Goal: Communication & Community: Participate in discussion

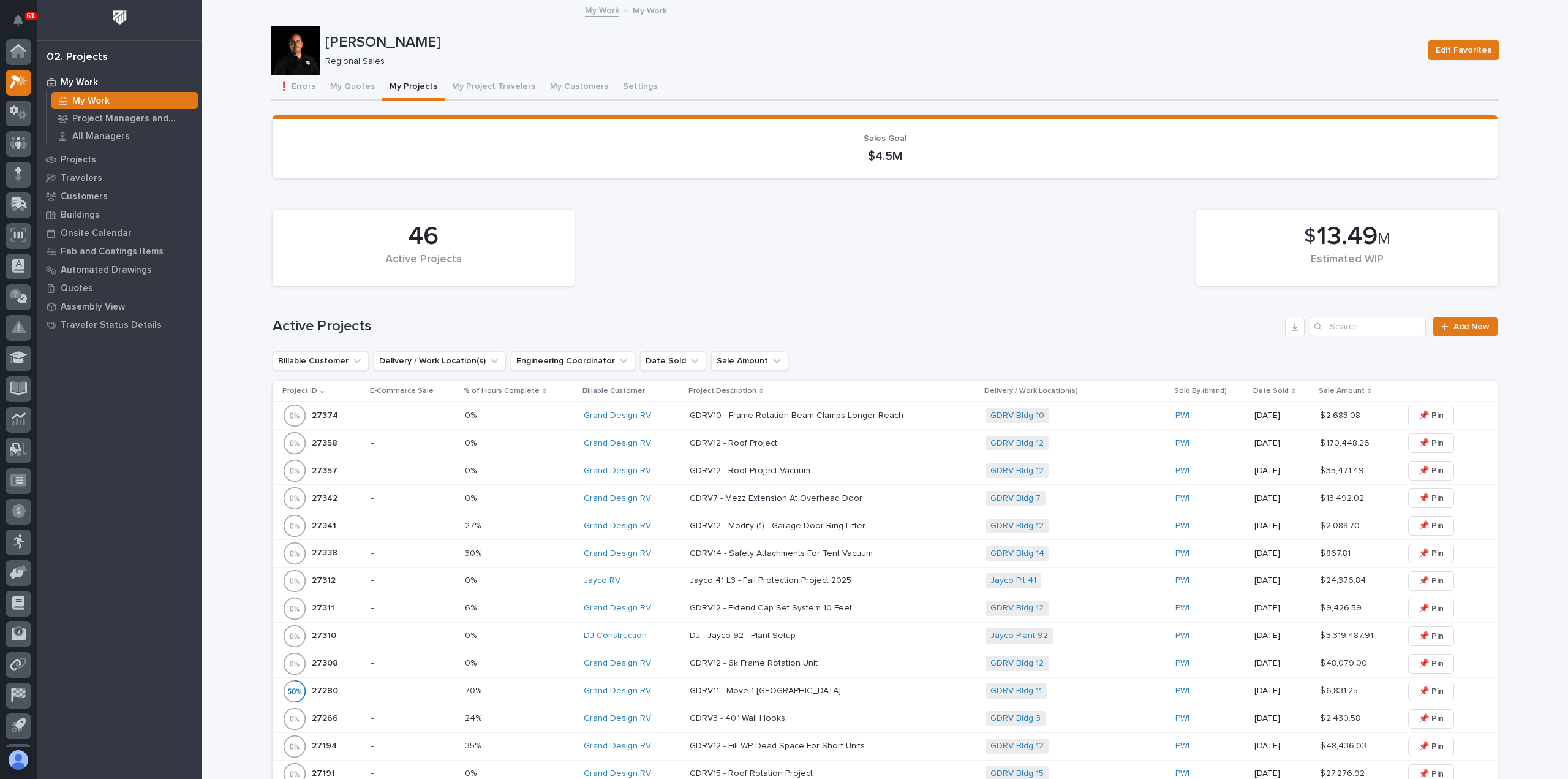
scroll to position [27, 0]
click at [338, 86] on button "My Quotes" at bounding box center [352, 87] width 59 height 26
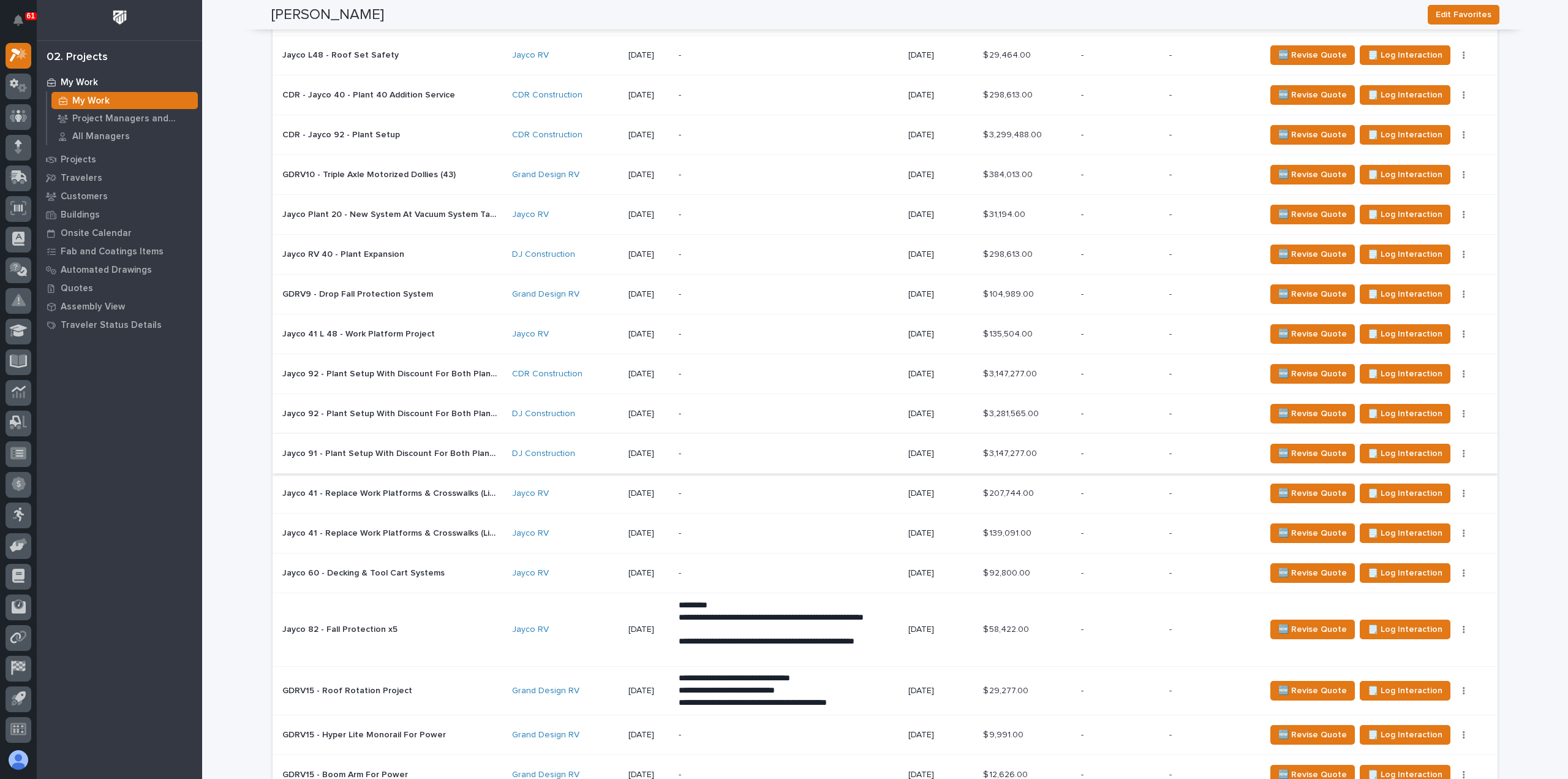
scroll to position [1348, 0]
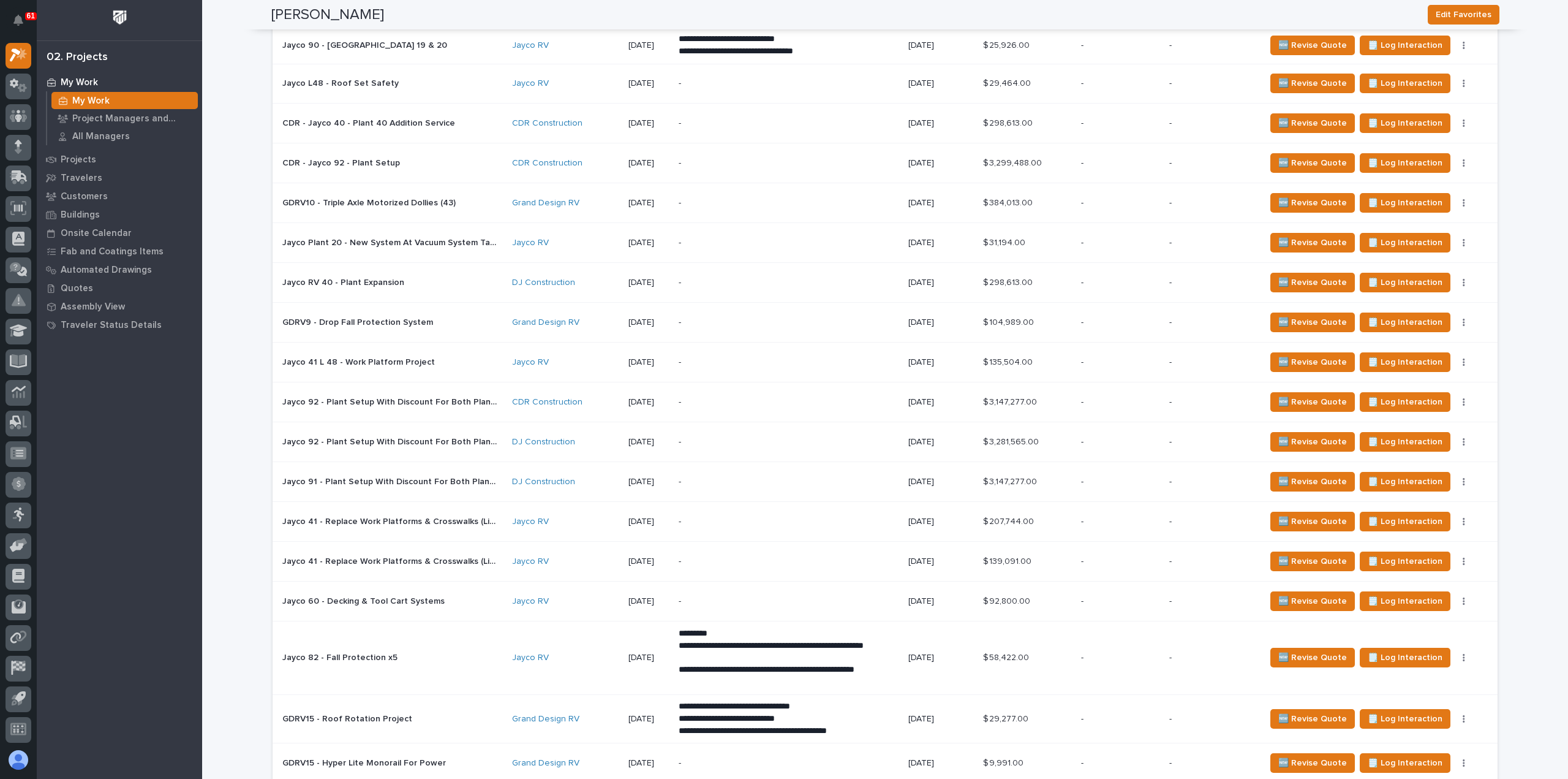
click at [425, 282] on p at bounding box center [389, 283] width 214 height 11
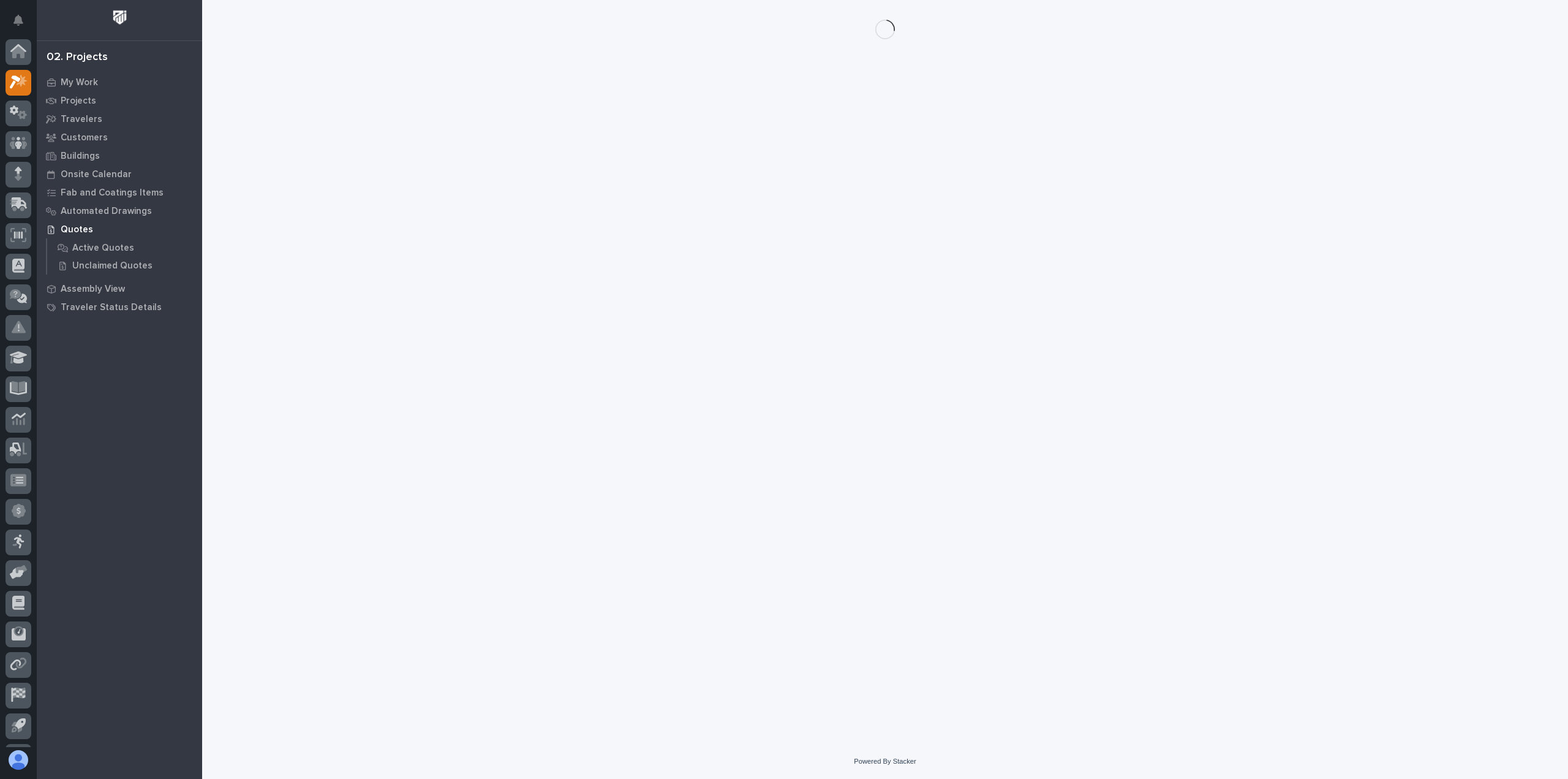
scroll to position [27, 0]
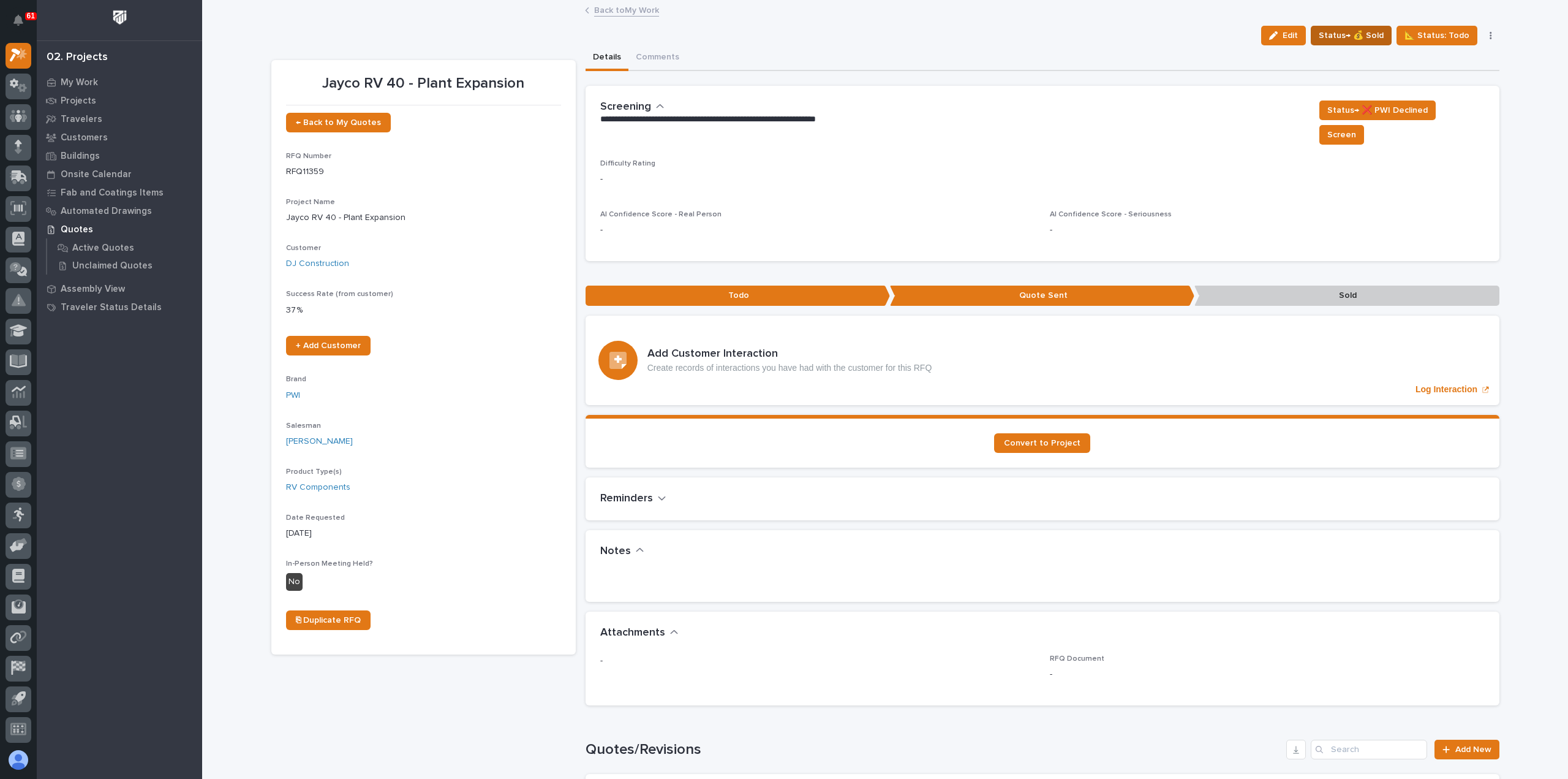
click at [1347, 30] on span "Status→ 💰 Sold" at bounding box center [1351, 36] width 65 height 14
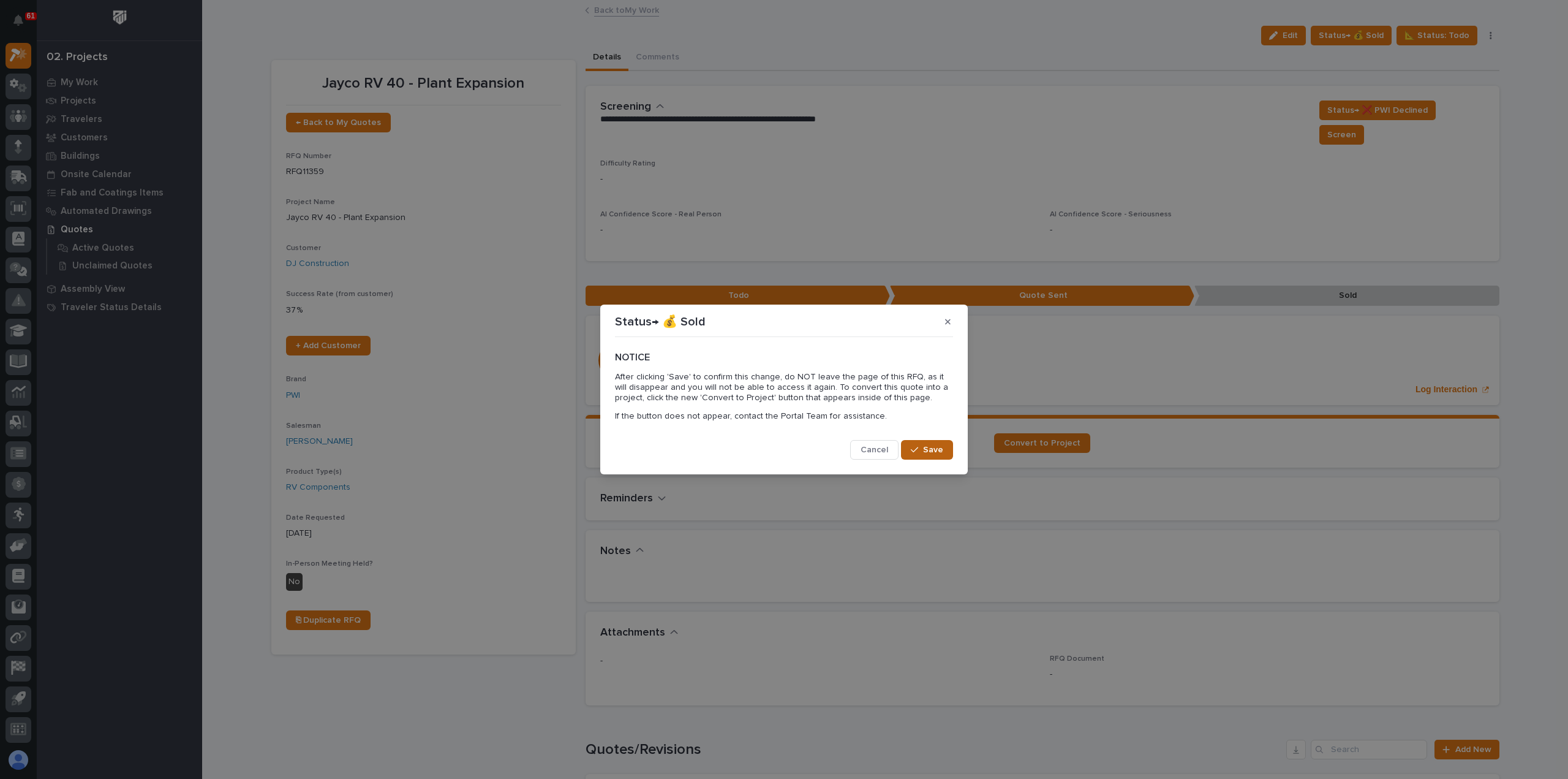
click at [929, 452] on span "Save" at bounding box center [933, 449] width 20 height 11
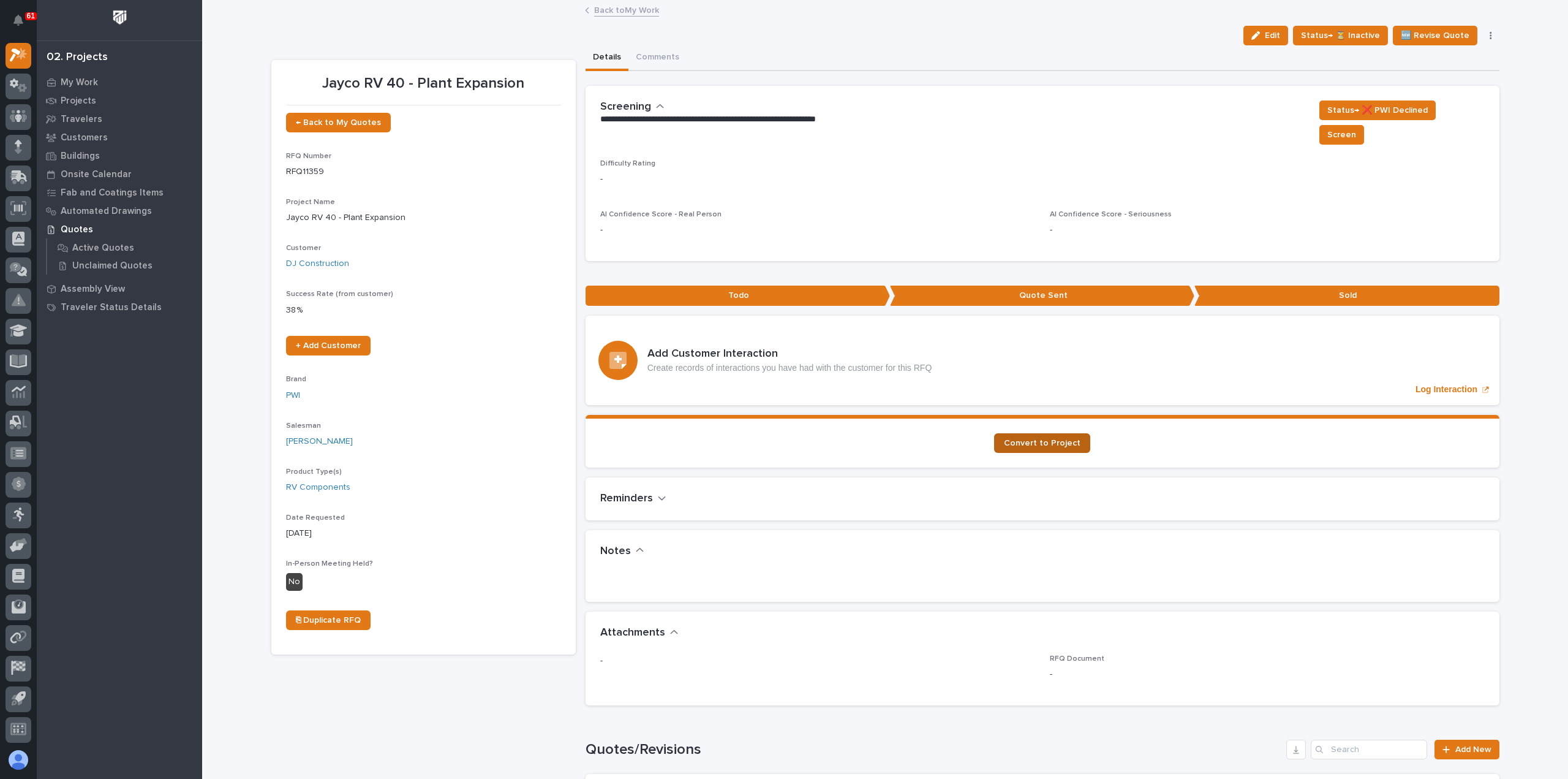
click at [1035, 439] on span "Convert to Project" at bounding box center [1042, 443] width 76 height 9
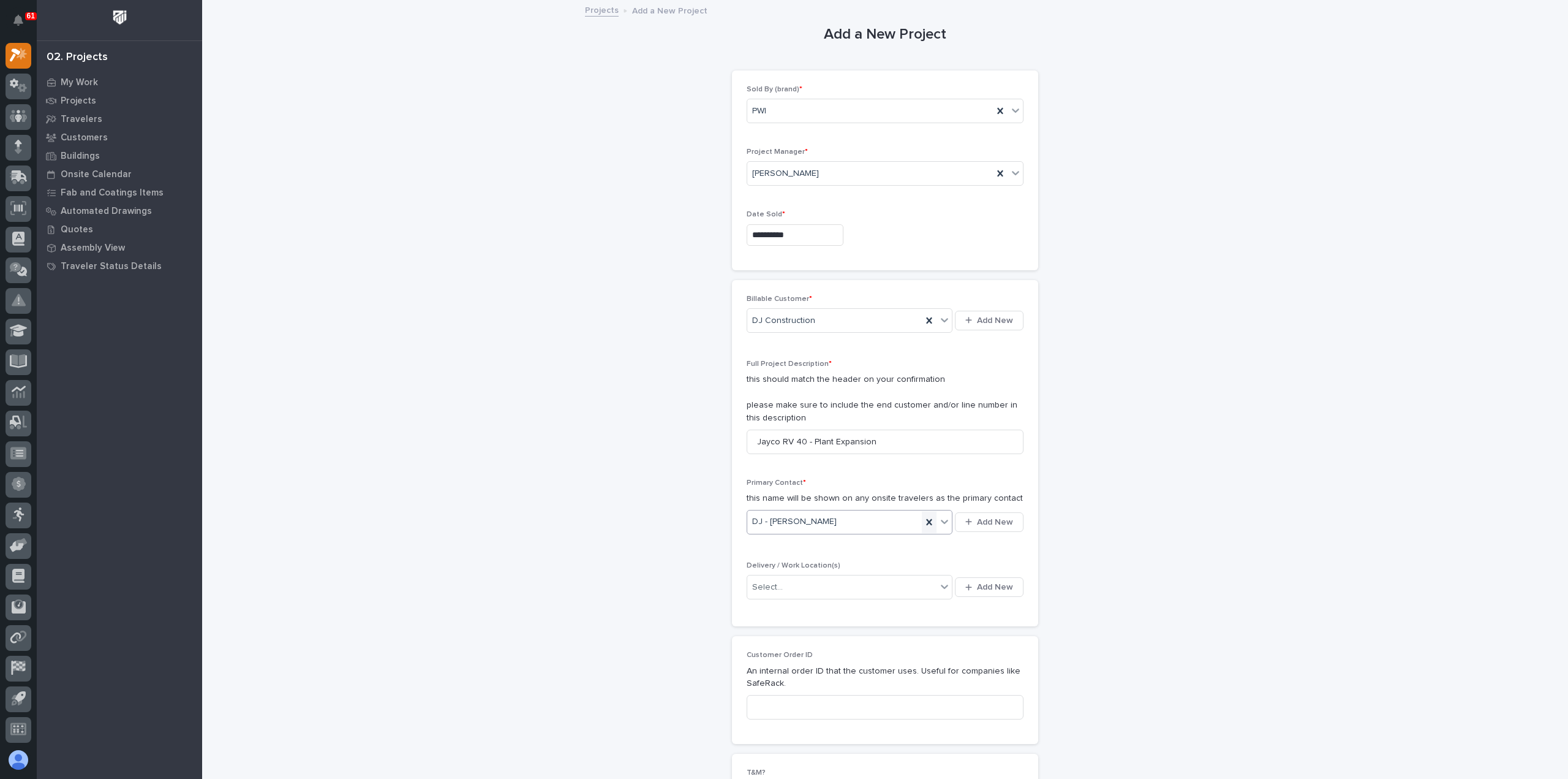
click at [926, 519] on icon at bounding box center [929, 522] width 5 height 6
type input "******"
click at [834, 548] on div "DJ - Cullen Stanger" at bounding box center [845, 543] width 206 height 22
click at [825, 584] on div "Select..." at bounding box center [841, 587] width 189 height 20
type input "*****"
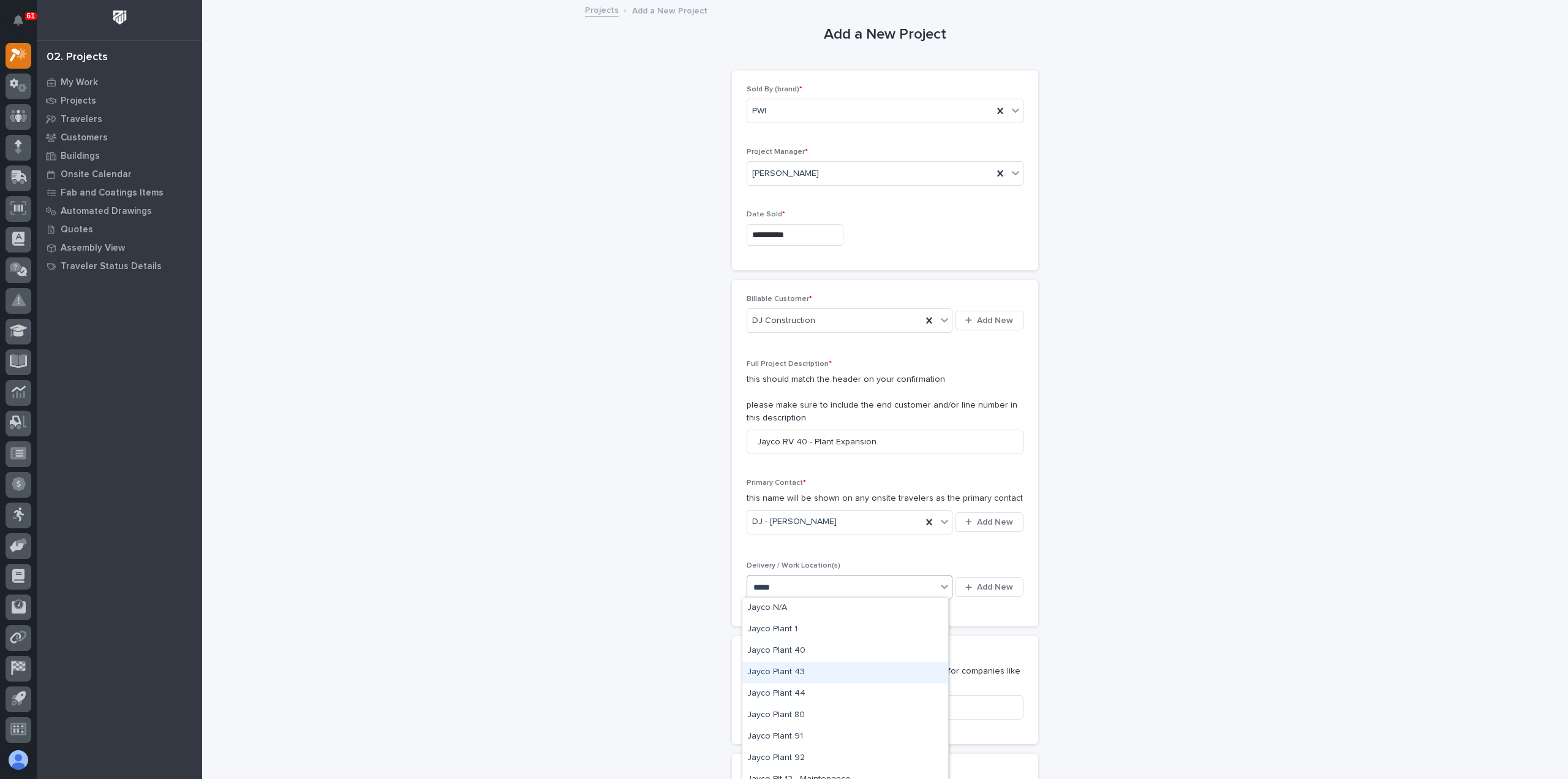
scroll to position [61, 0]
click at [831, 629] on div "Jayco Plant 40" at bounding box center [845, 633] width 206 height 22
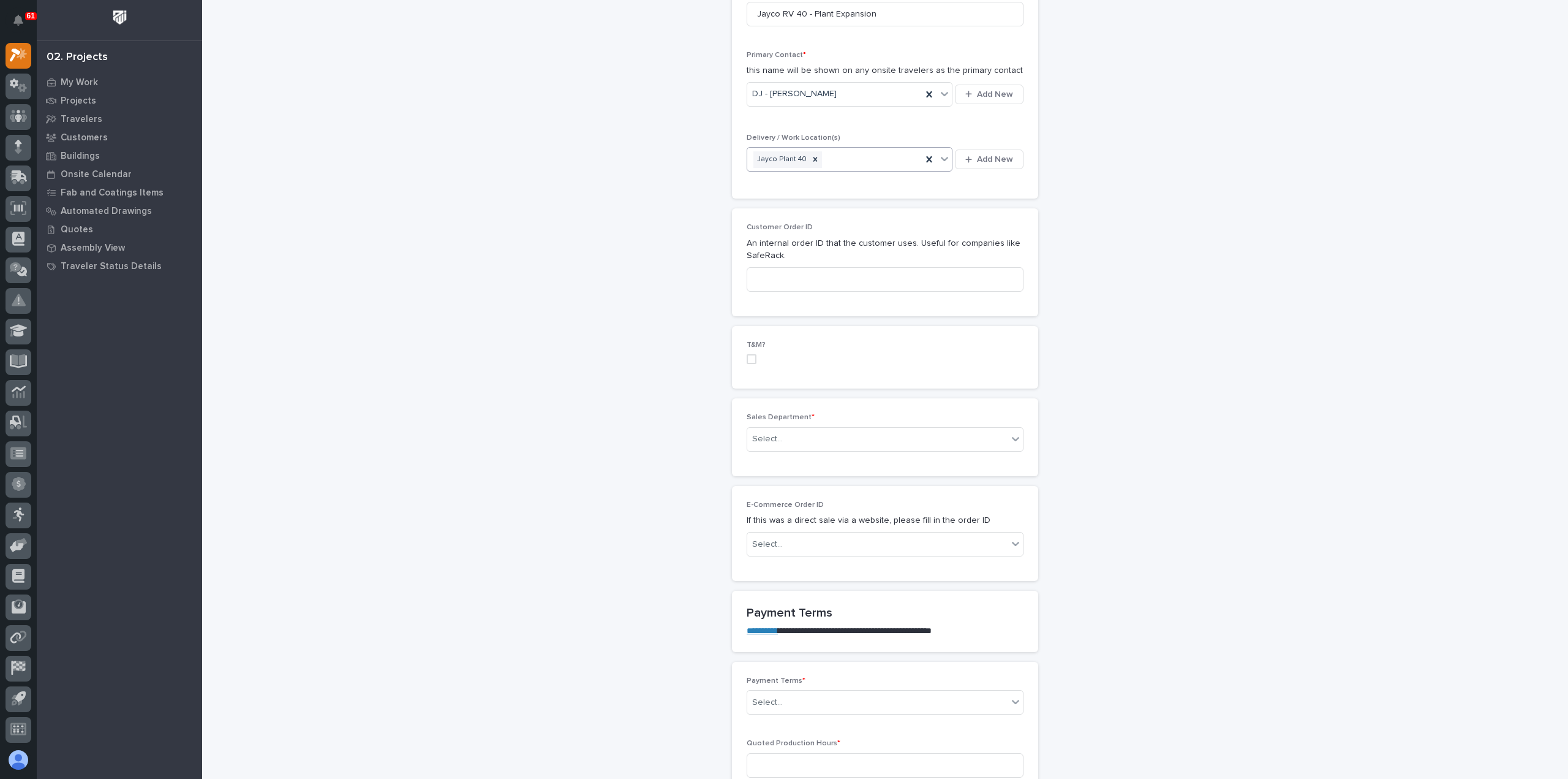
scroll to position [429, 0]
click at [804, 432] on div "Select..." at bounding box center [877, 438] width 260 height 20
click at [802, 482] on span "Regional Sales" at bounding box center [779, 479] width 65 height 13
click at [803, 698] on div "Select..." at bounding box center [877, 701] width 260 height 20
click at [790, 609] on div "35/65" at bounding box center [880, 610] width 275 height 22
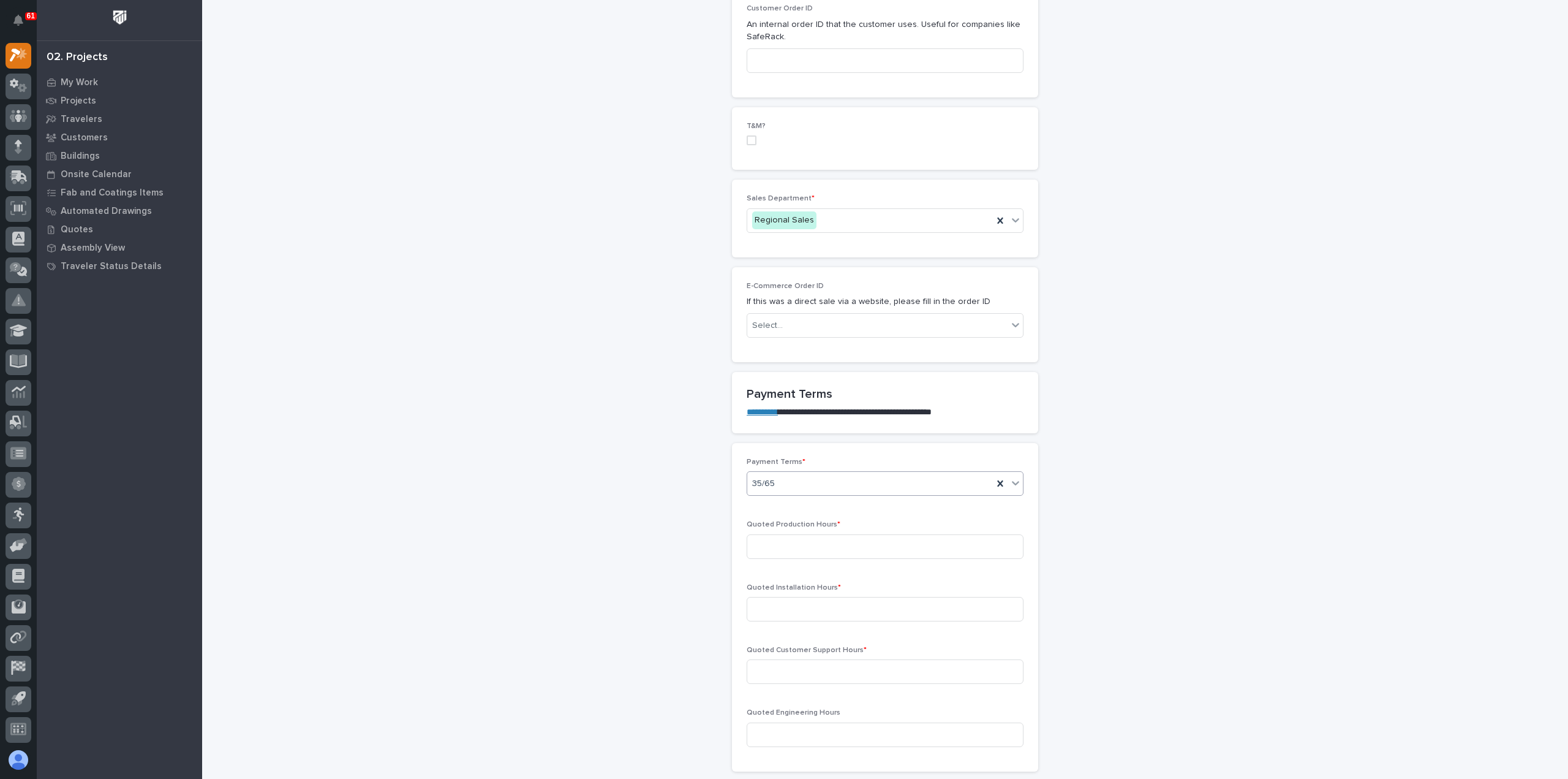
scroll to position [674, 0]
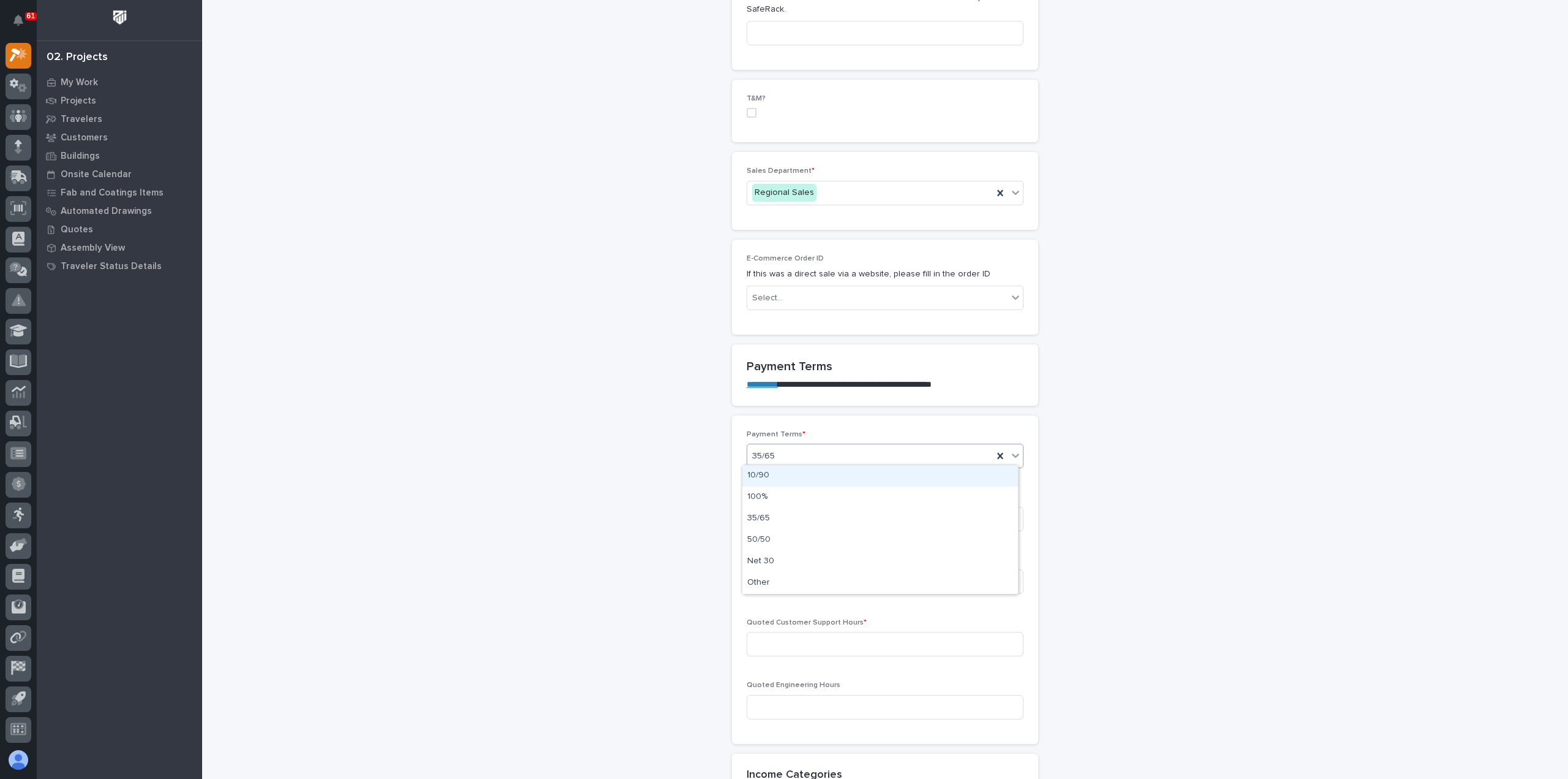
click at [815, 451] on div "35/65" at bounding box center [870, 456] width 246 height 20
click at [794, 476] on div "10/90" at bounding box center [880, 476] width 275 height 22
click at [795, 513] on input at bounding box center [885, 519] width 277 height 24
click at [798, 519] on input at bounding box center [885, 519] width 277 height 24
type input "408"
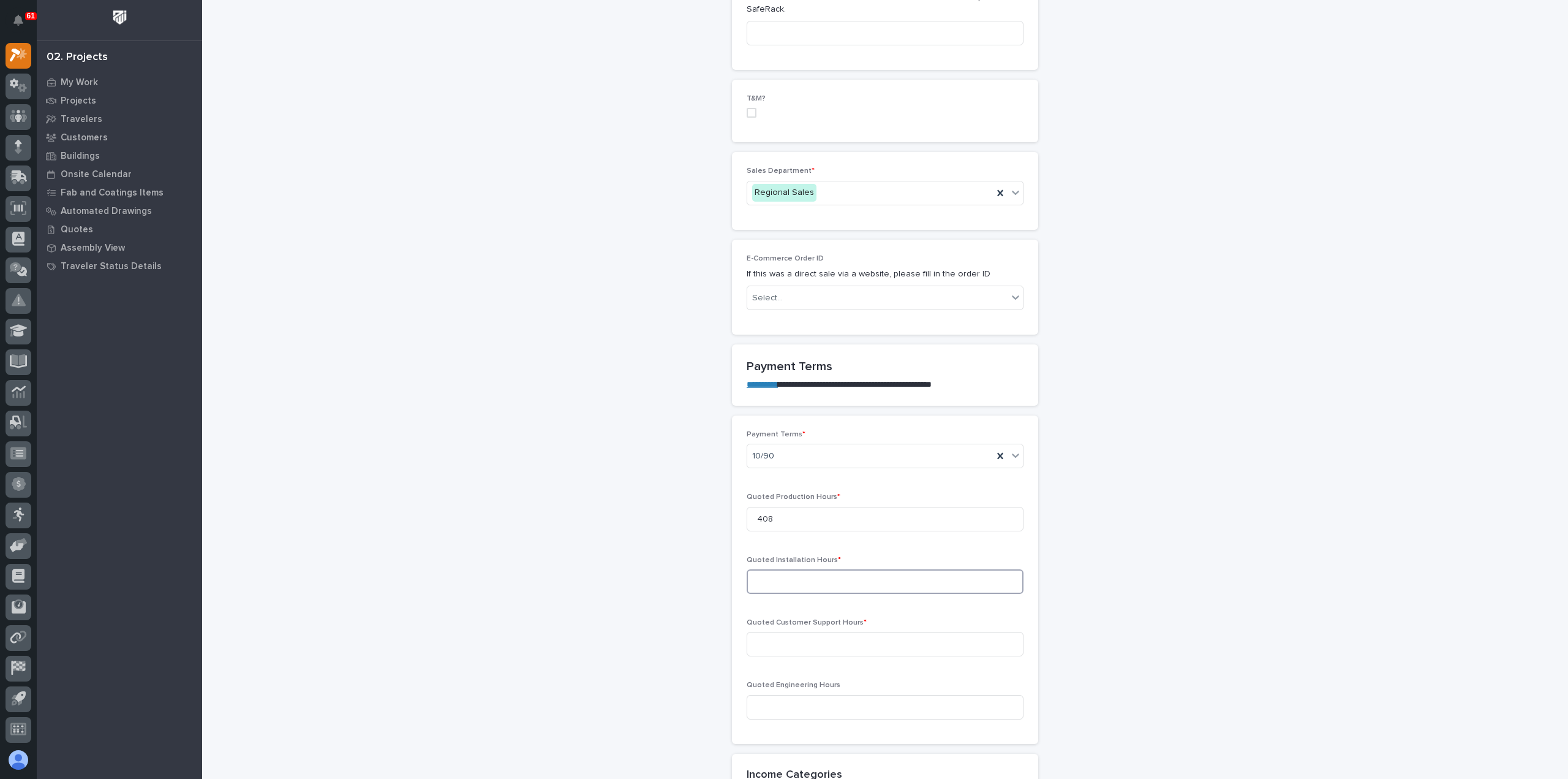
click at [814, 572] on input at bounding box center [885, 581] width 277 height 24
type input "564"
click at [808, 644] on input at bounding box center [885, 644] width 277 height 24
type input "20"
click at [820, 703] on input at bounding box center [885, 707] width 277 height 24
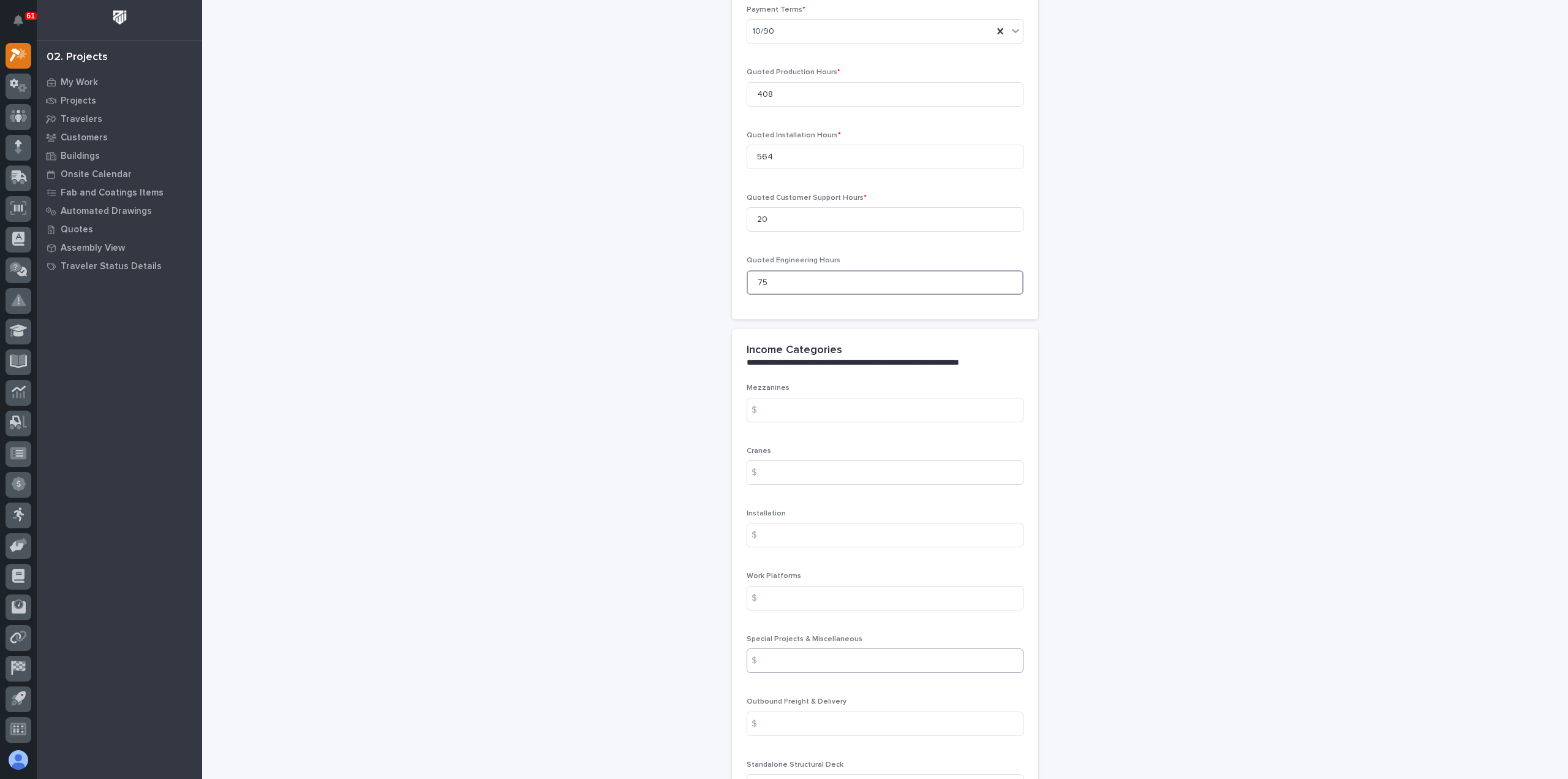
scroll to position [1103, 0]
type input "75"
click at [800, 405] on input at bounding box center [885, 405] width 277 height 24
click at [784, 461] on input at bounding box center [885, 468] width 277 height 24
paste input "105222.03"
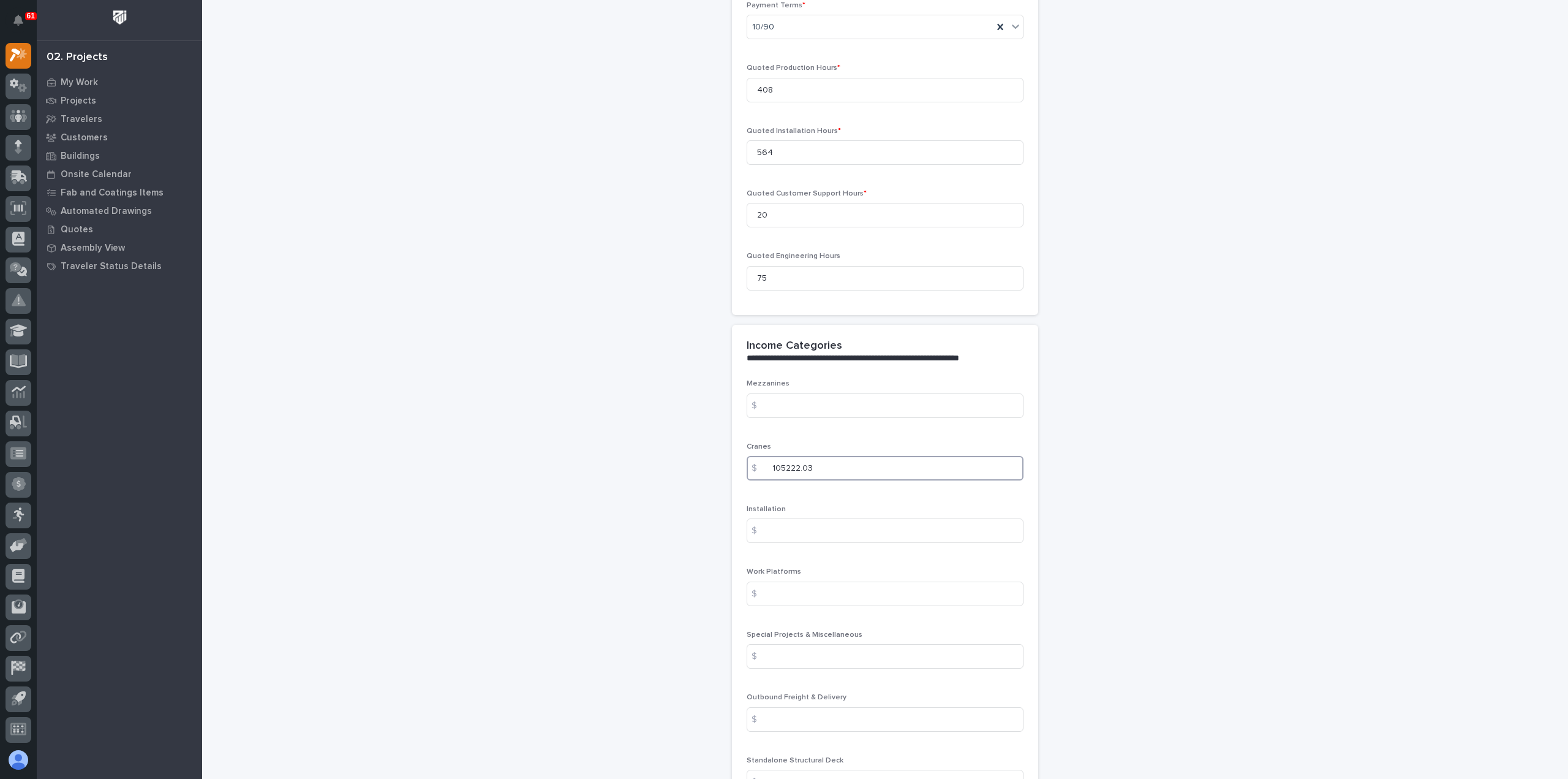
type input "105222.03"
click at [769, 520] on input at bounding box center [885, 531] width 277 height 24
paste input "67218.00"
type input "67218.00"
click at [826, 590] on input at bounding box center [885, 593] width 277 height 24
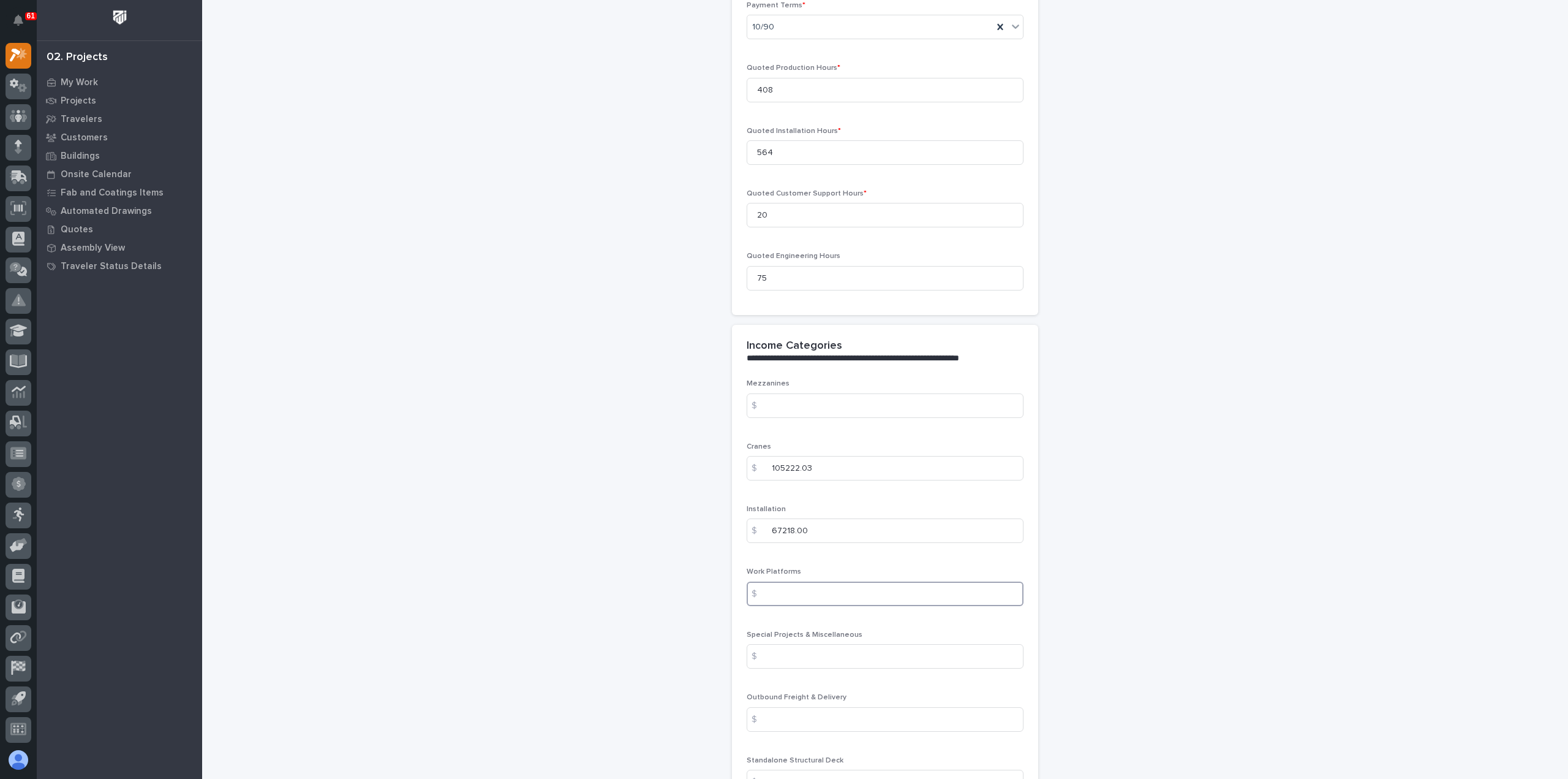
click at [819, 583] on input at bounding box center [885, 593] width 277 height 24
paste input "58907.46"
type input "58907.46"
click at [842, 653] on input at bounding box center [885, 656] width 277 height 24
click at [829, 650] on input at bounding box center [885, 656] width 277 height 24
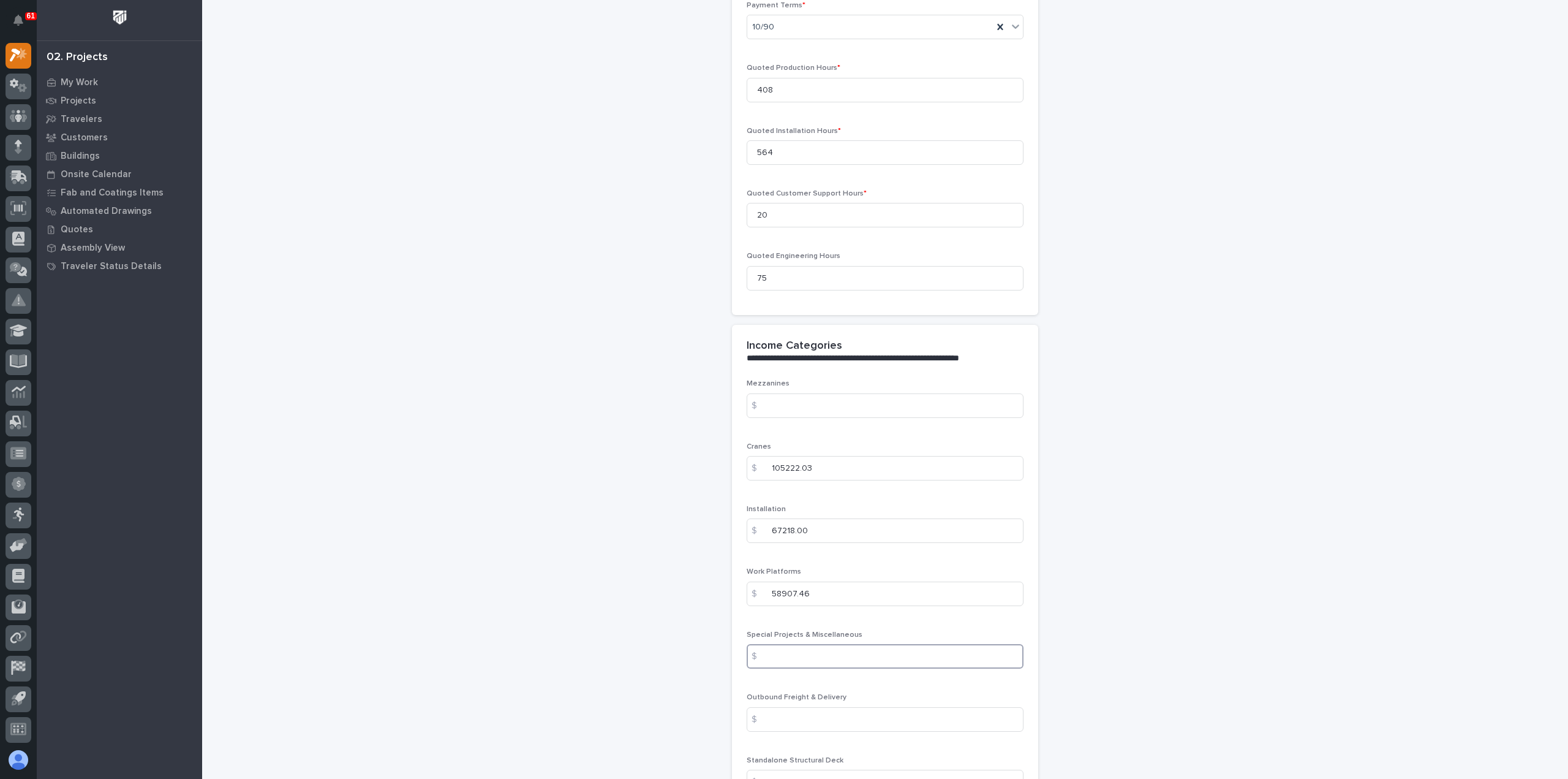
paste input "4280.43"
type input "4280.43"
click at [781, 707] on input at bounding box center [885, 719] width 277 height 24
paste input "1575.00"
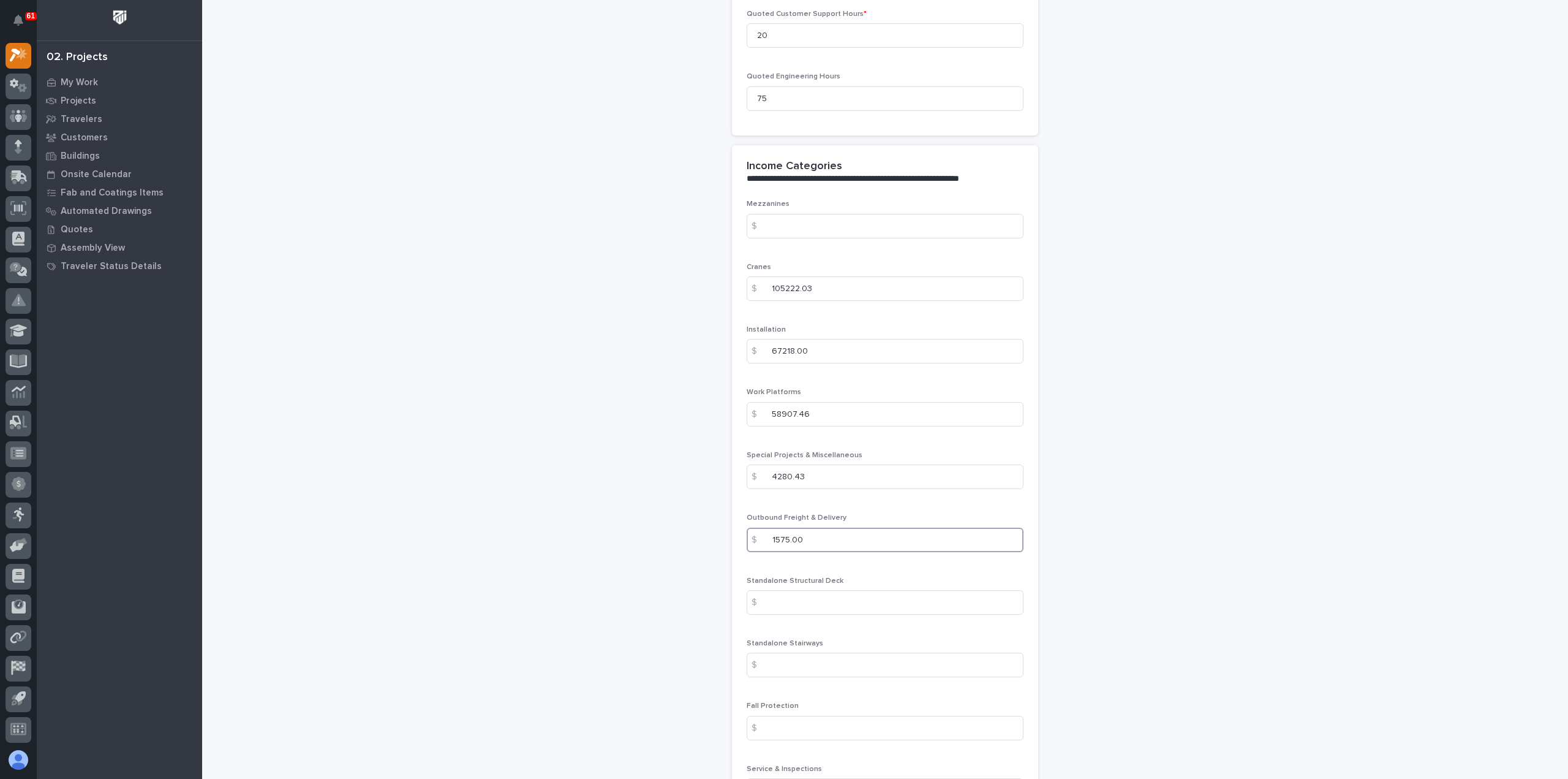
scroll to position [1287, 0]
type input "1575.00"
click at [775, 713] on input at bounding box center [885, 723] width 277 height 24
paste input "54439.41"
type input "54439.41"
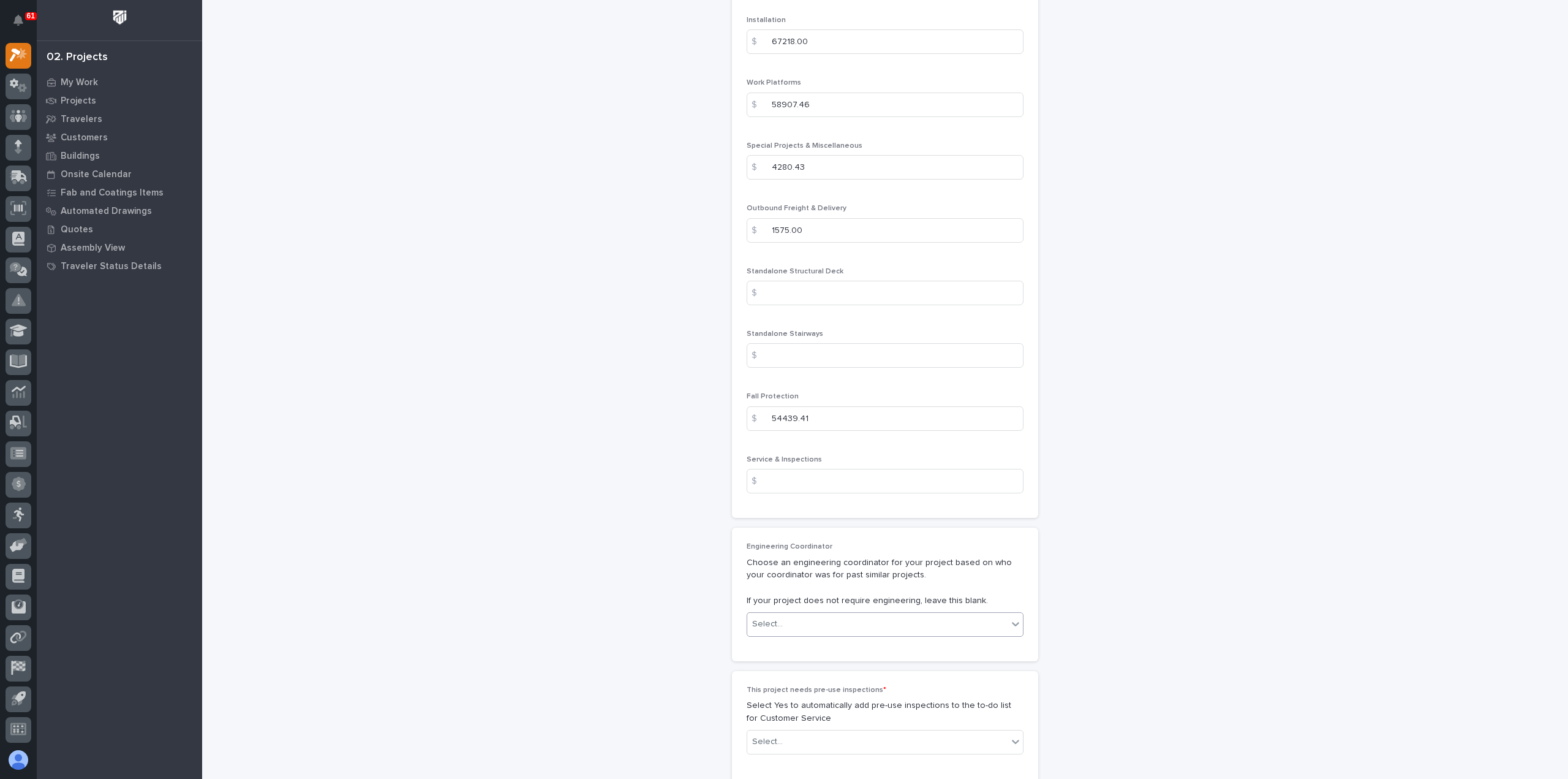
scroll to position [1593, 0]
click at [806, 475] on input at bounding box center [885, 479] width 277 height 24
paste input "4070.00"
type input "4070.00"
click at [830, 620] on div "Select..." at bounding box center [877, 623] width 260 height 20
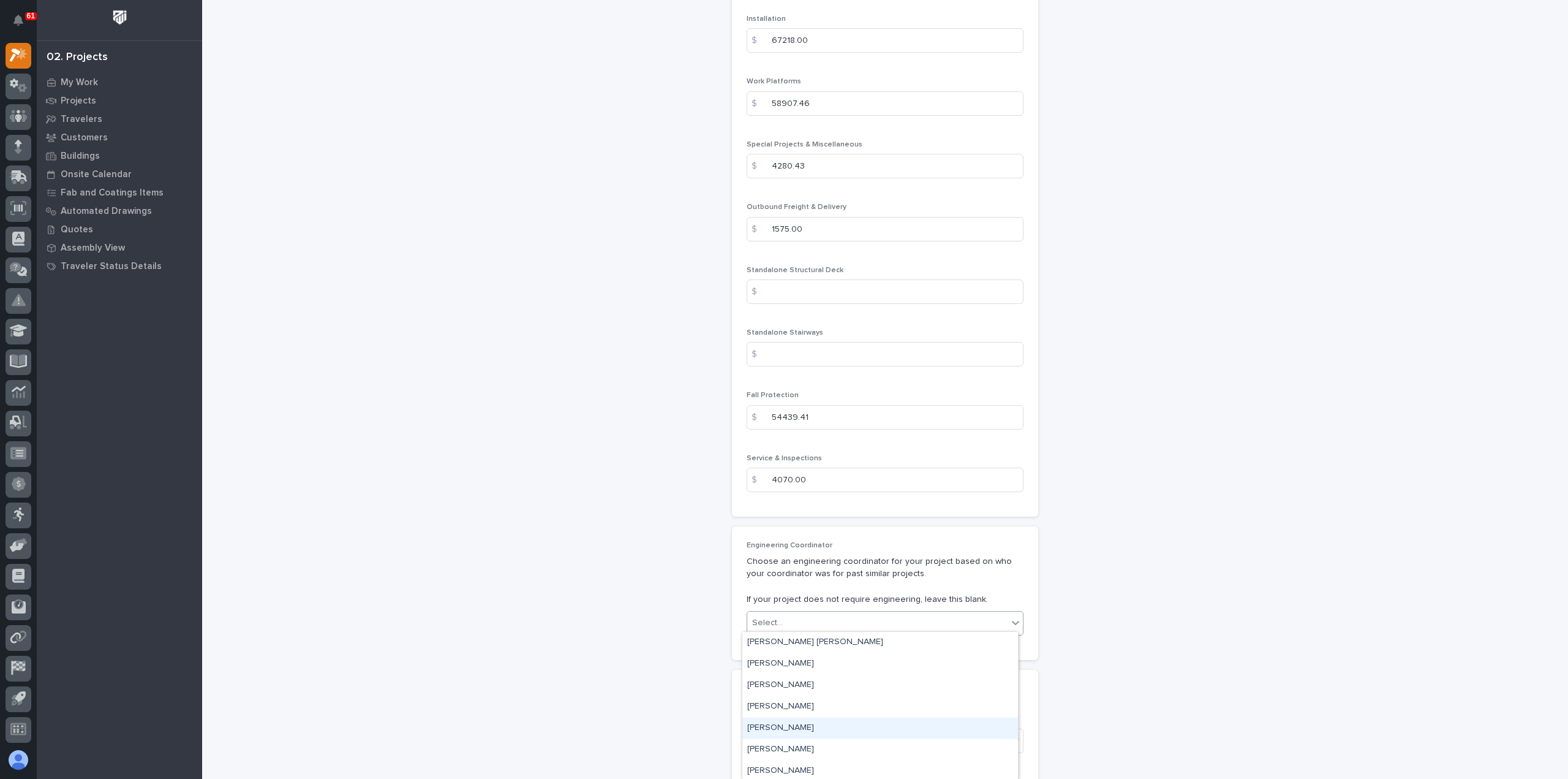
click at [820, 730] on div "Spenser Yoder" at bounding box center [880, 728] width 275 height 22
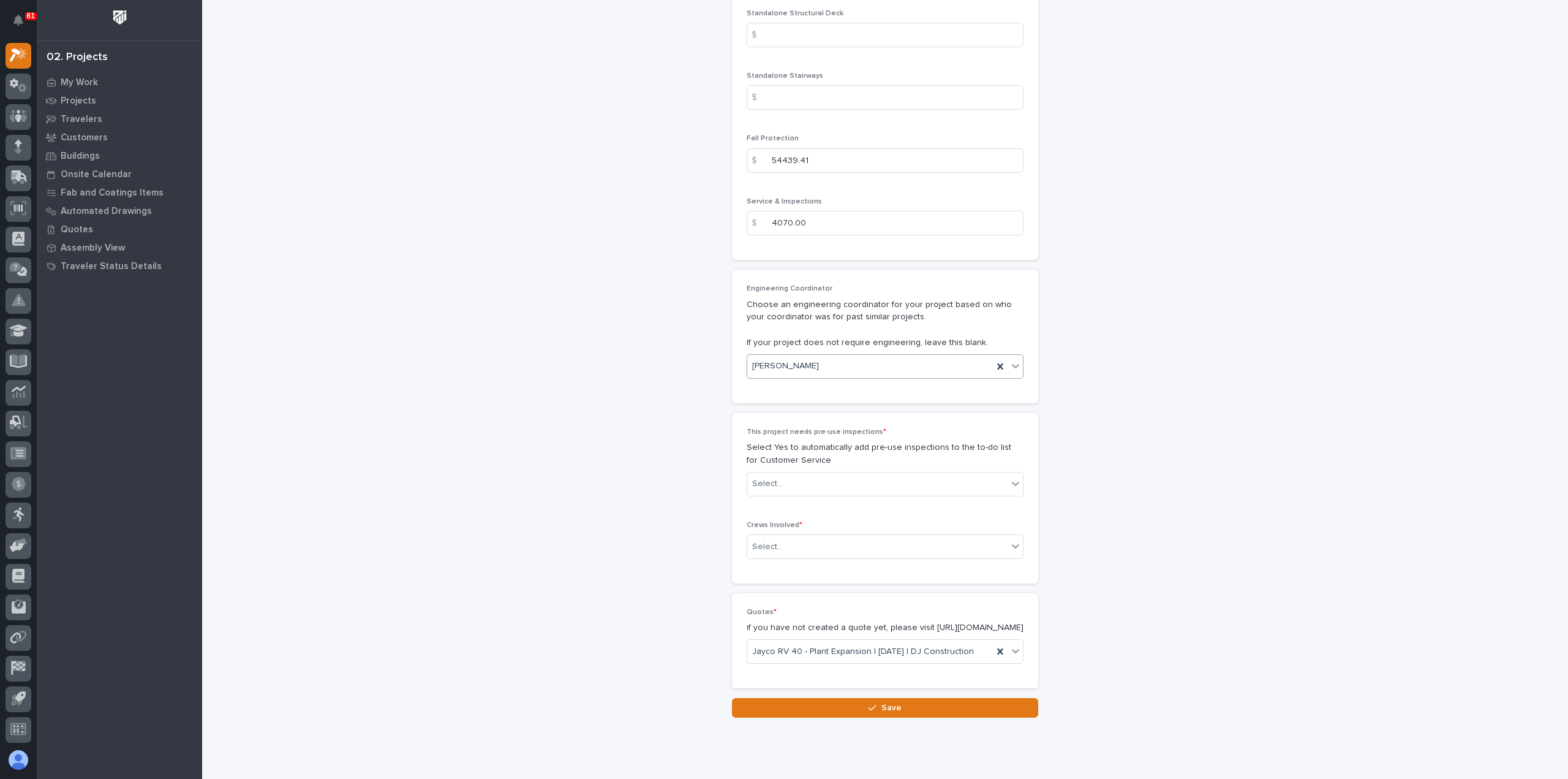
scroll to position [1892, 0]
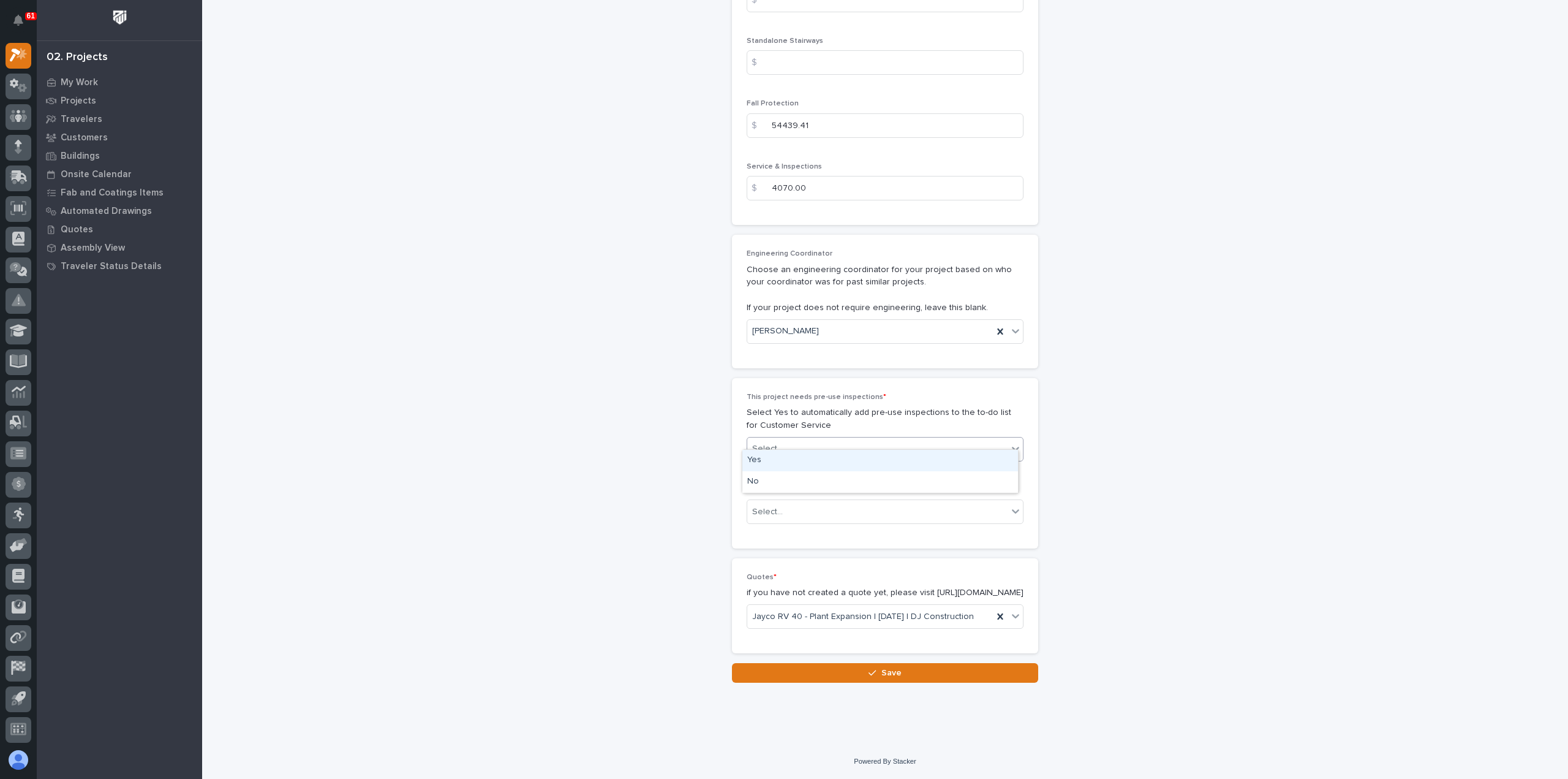
click at [815, 439] on div "Select..." at bounding box center [877, 449] width 260 height 20
click at [811, 469] on div "Yes" at bounding box center [880, 460] width 275 height 22
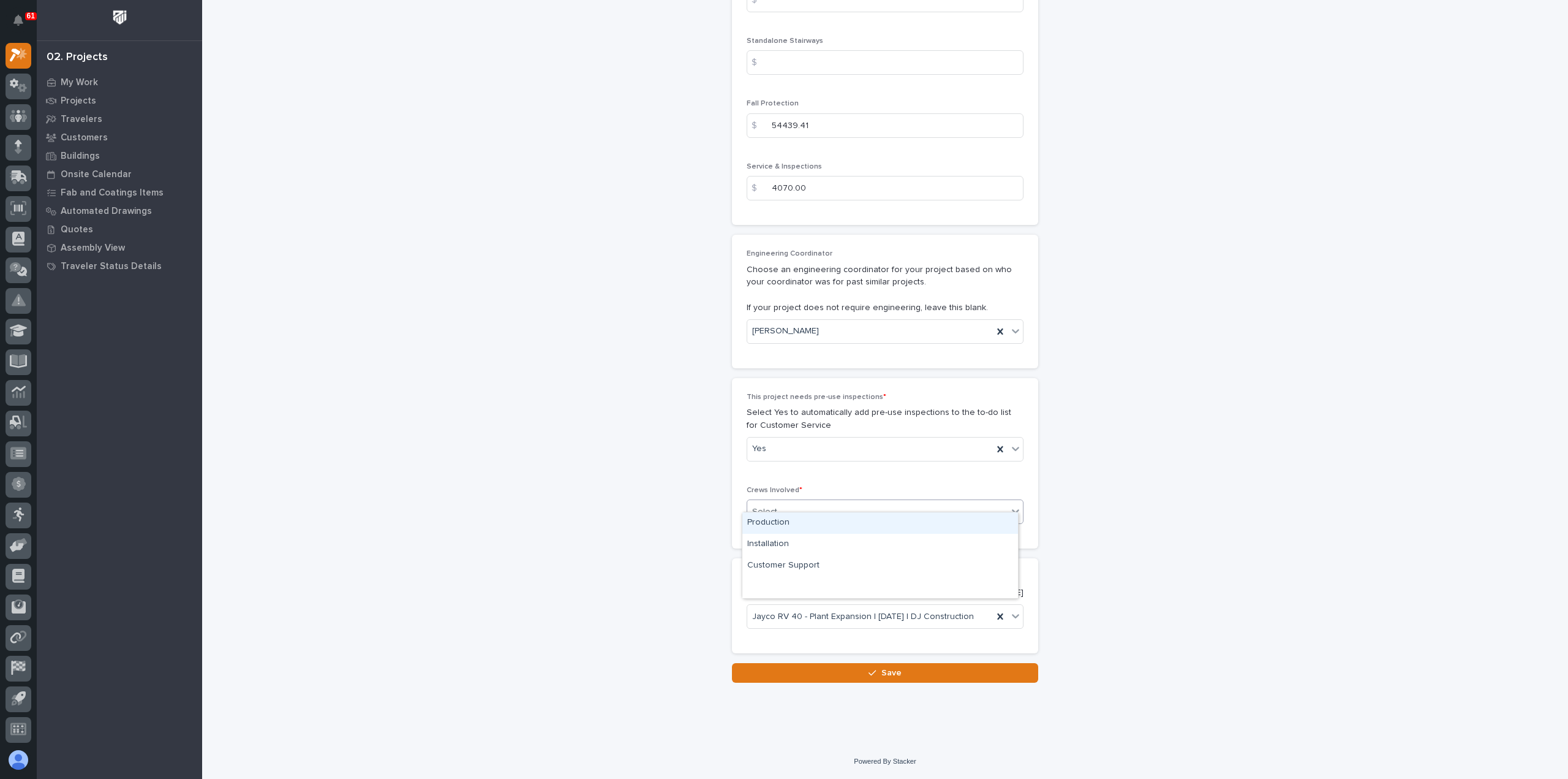
click at [814, 506] on div "Select..." at bounding box center [877, 512] width 260 height 20
click at [815, 519] on div "Production" at bounding box center [880, 523] width 275 height 22
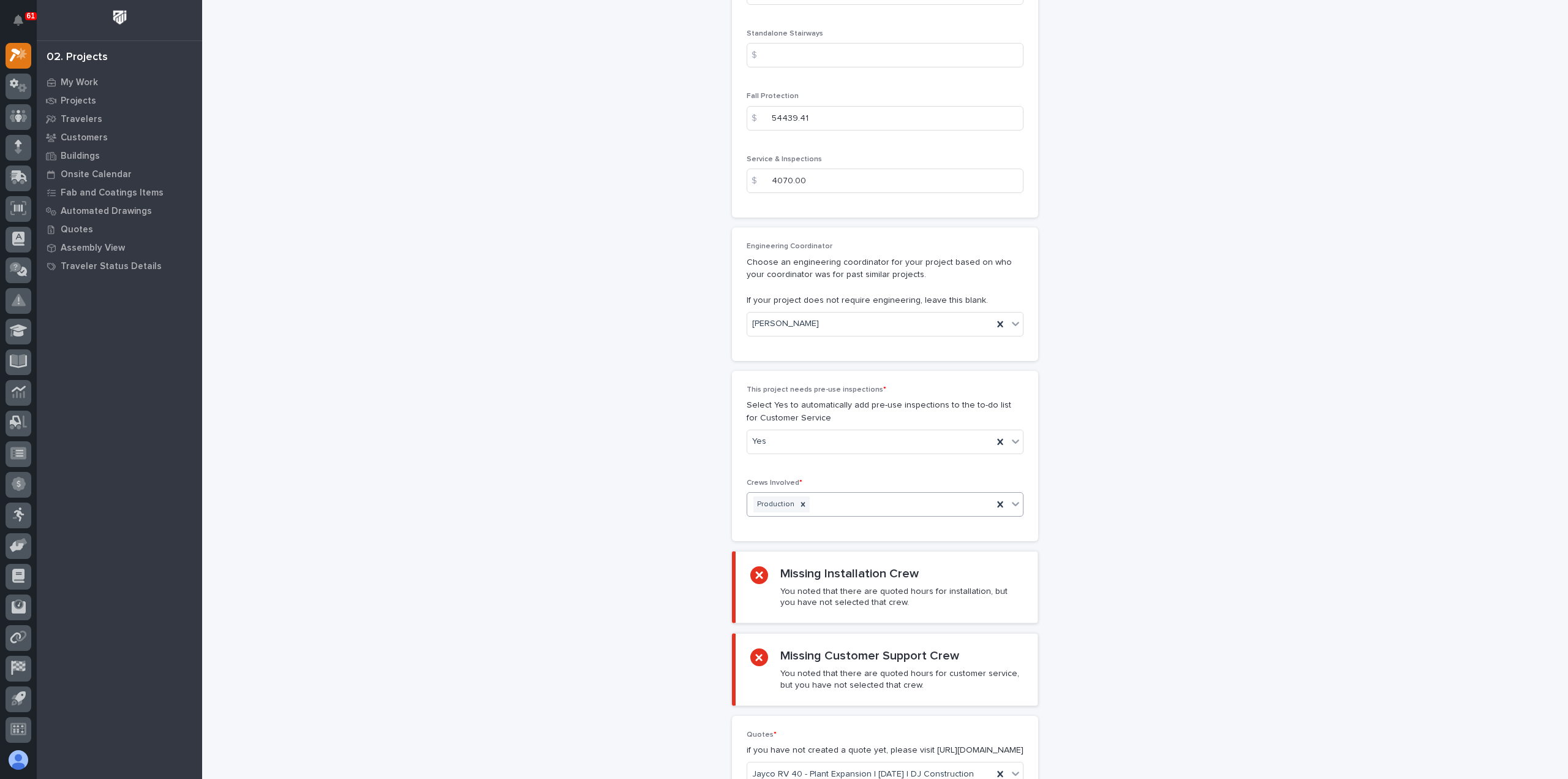
click at [823, 496] on div "Production" at bounding box center [870, 504] width 246 height 22
drag, startPoint x: 832, startPoint y: 534, endPoint x: 833, endPoint y: 523, distance: 11.0
click at [833, 523] on div "Installation" at bounding box center [880, 523] width 275 height 22
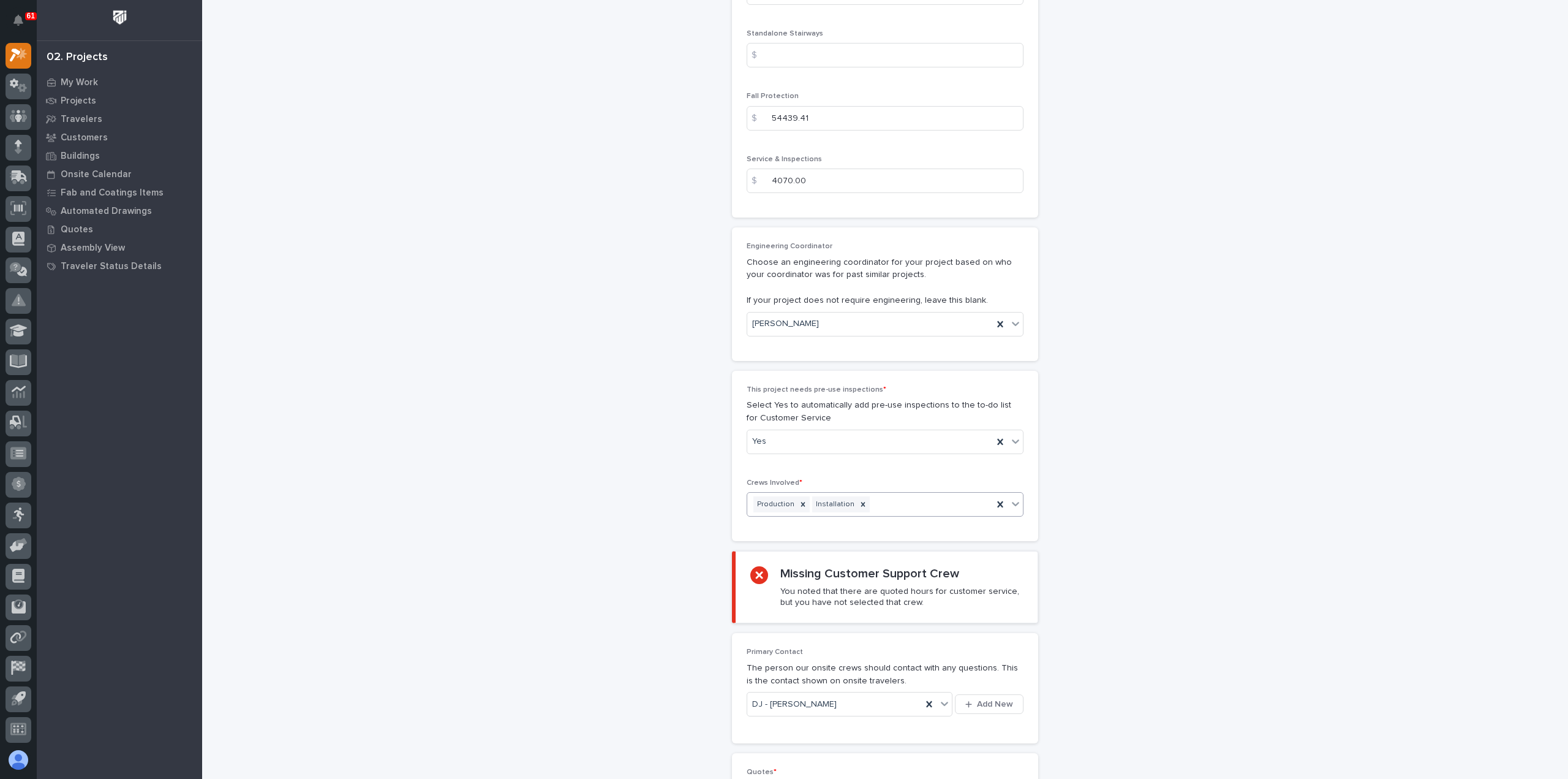
click at [877, 497] on div "Production Installation" at bounding box center [870, 504] width 246 height 22
click at [874, 529] on div "Customer Support" at bounding box center [880, 523] width 275 height 22
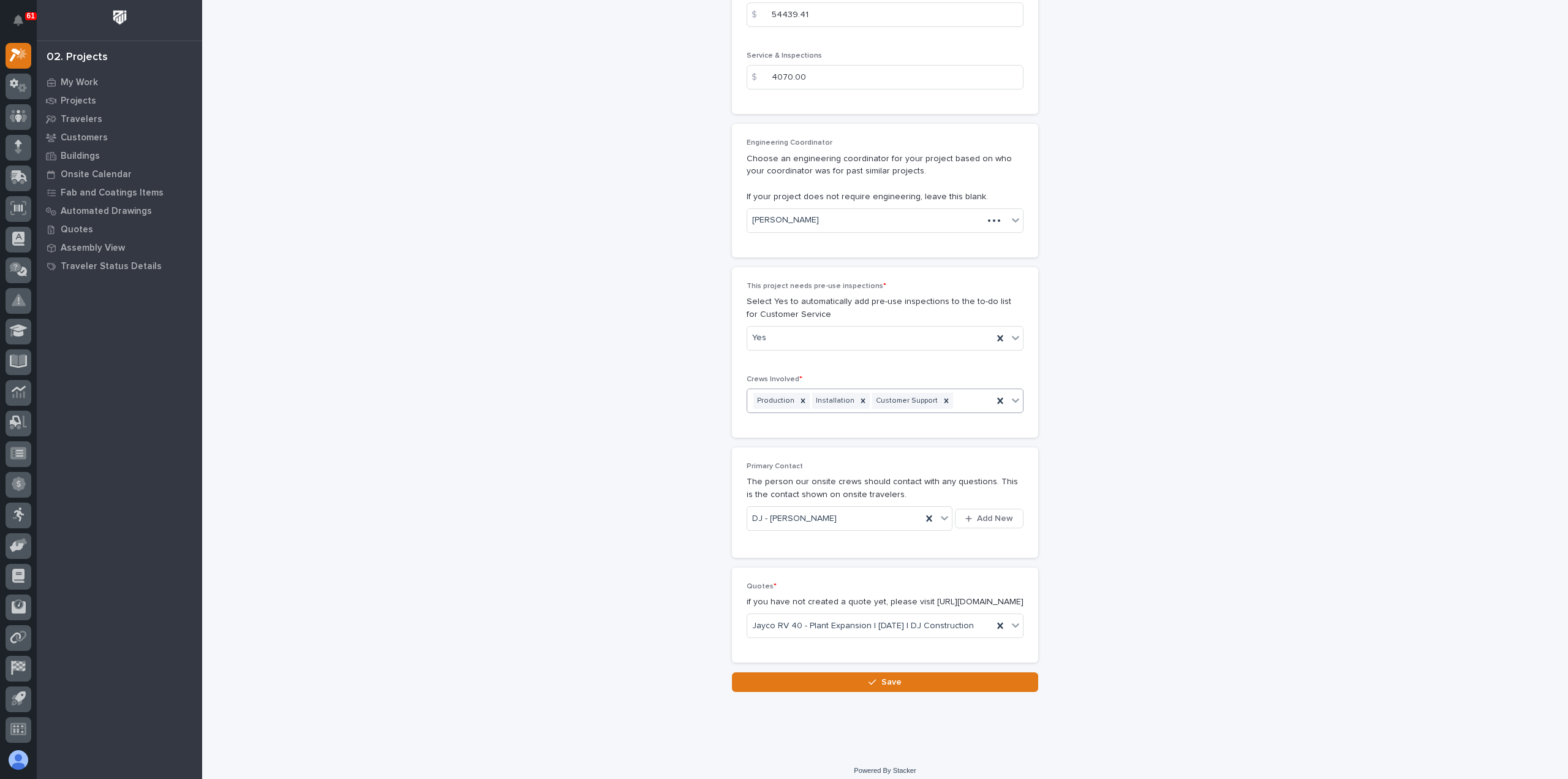
scroll to position [2012, 0]
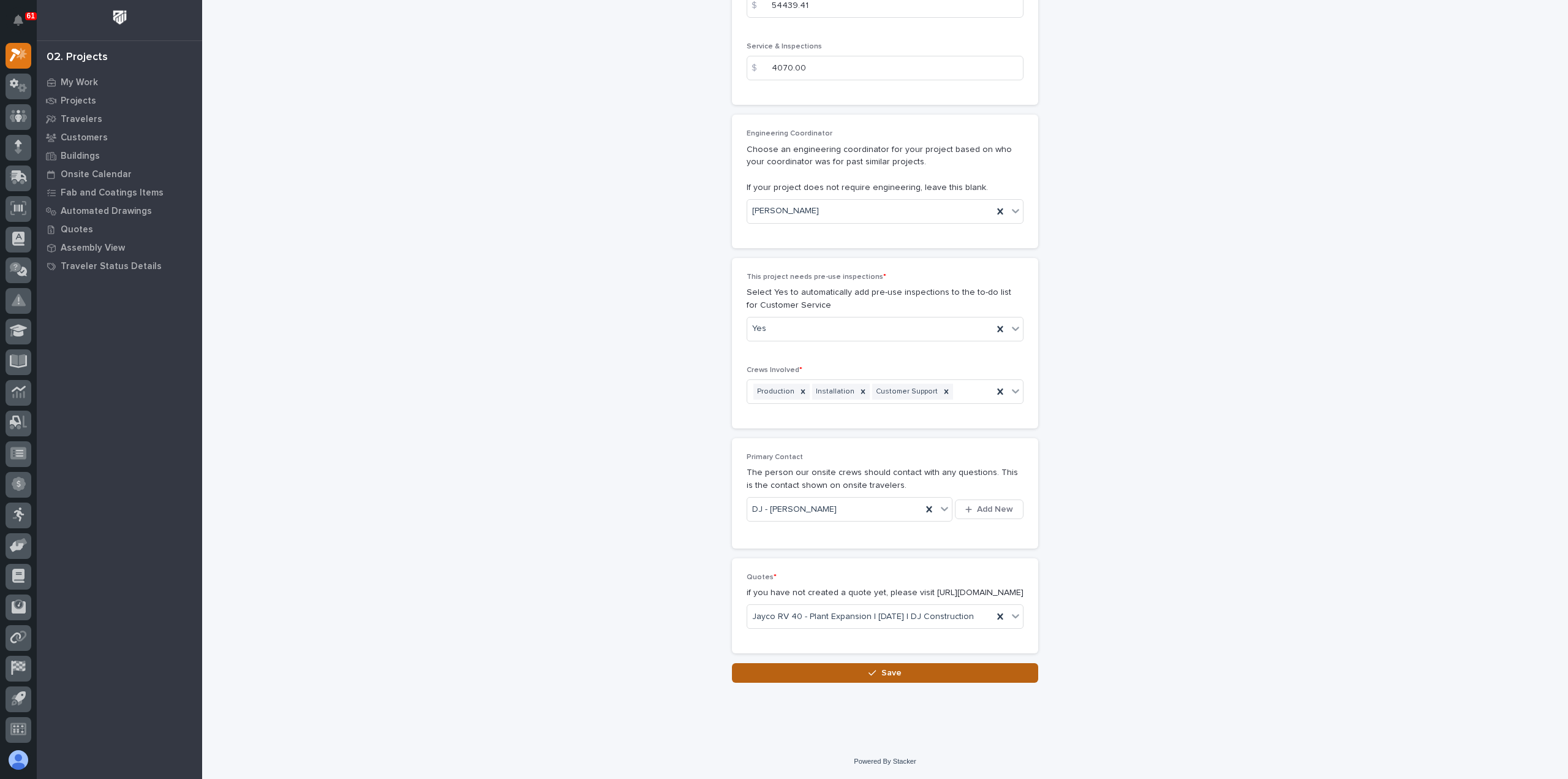
click at [851, 675] on button "Save" at bounding box center [885, 673] width 306 height 20
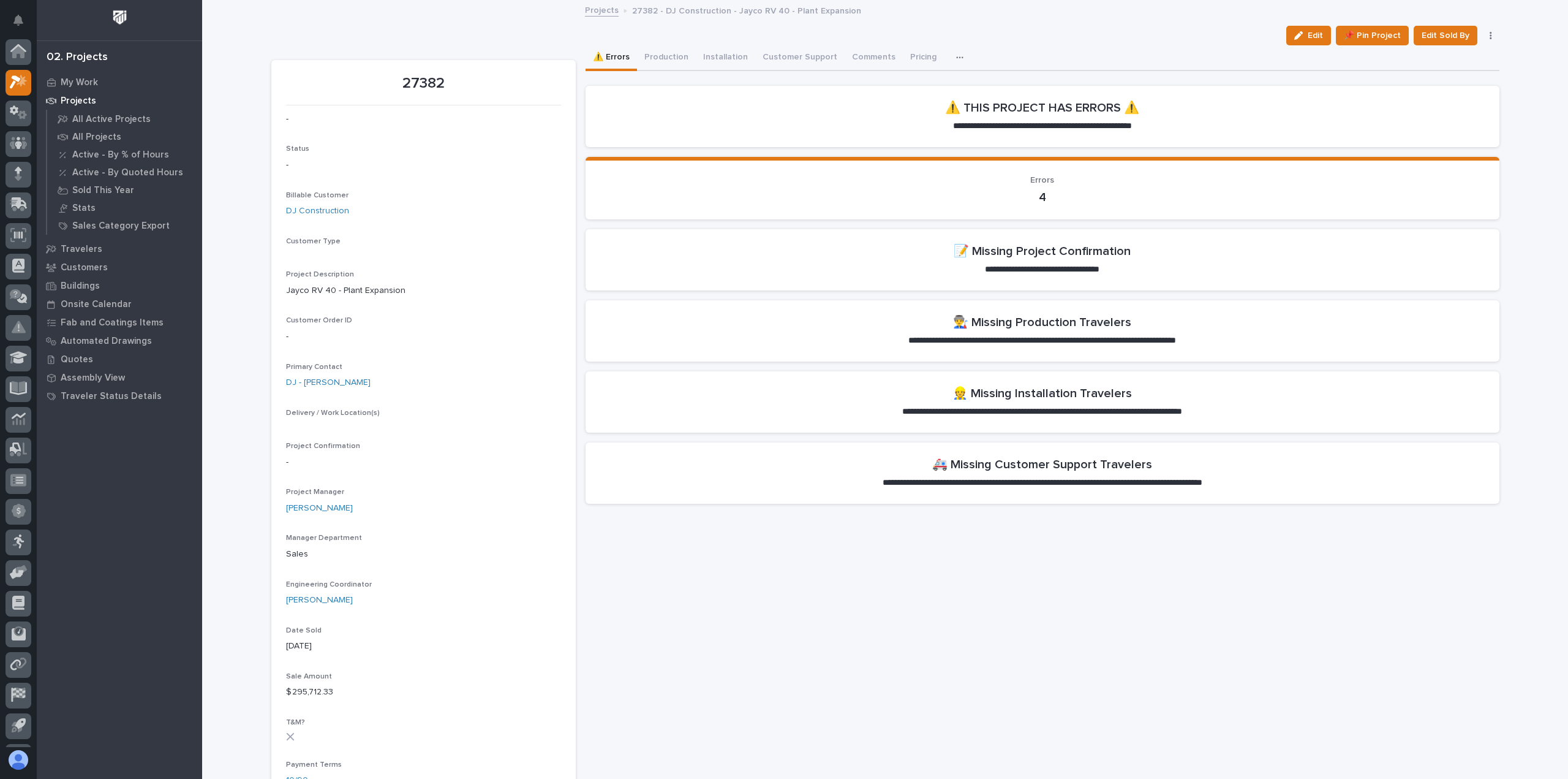
scroll to position [27, 0]
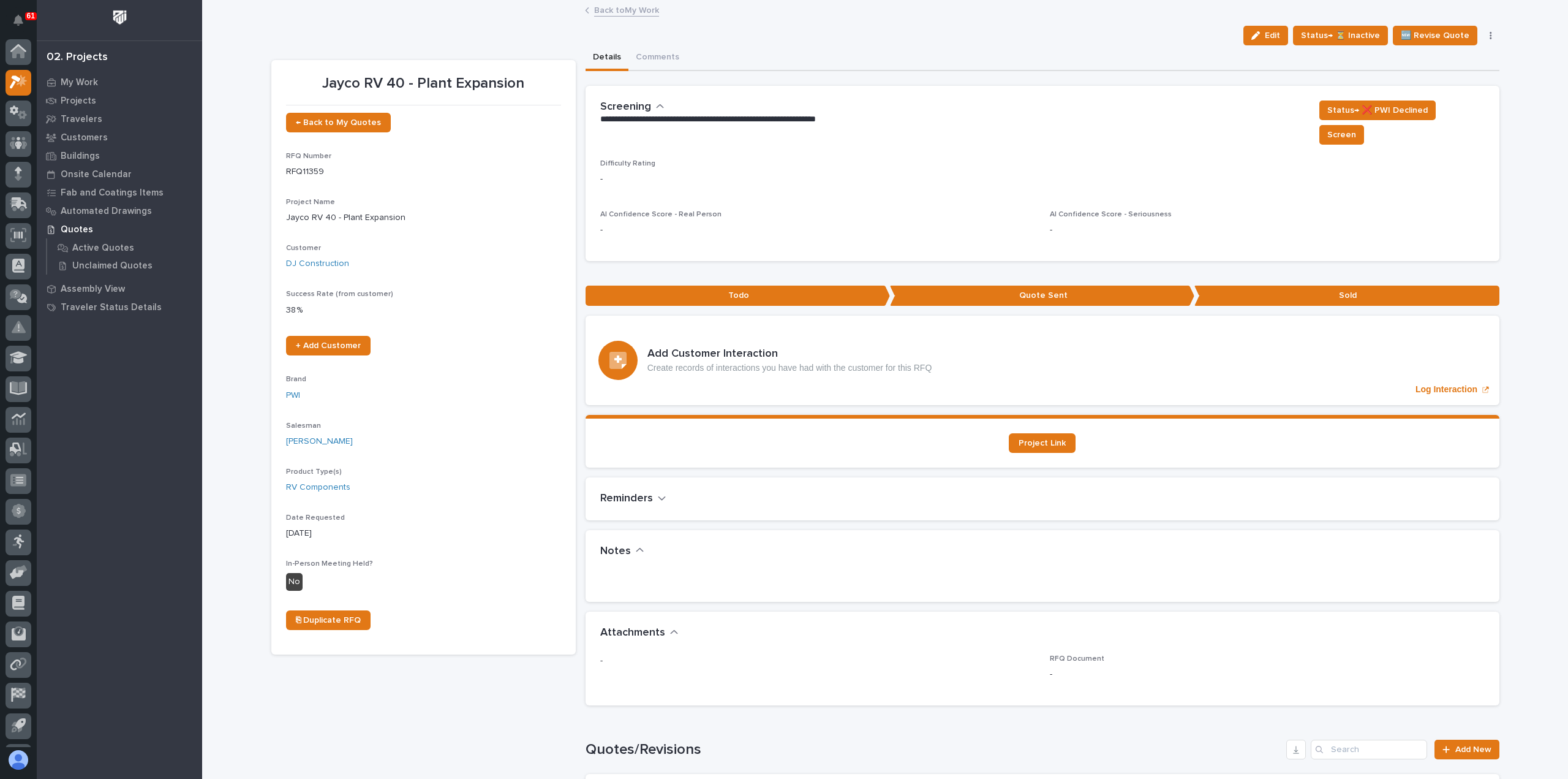
scroll to position [27, 0]
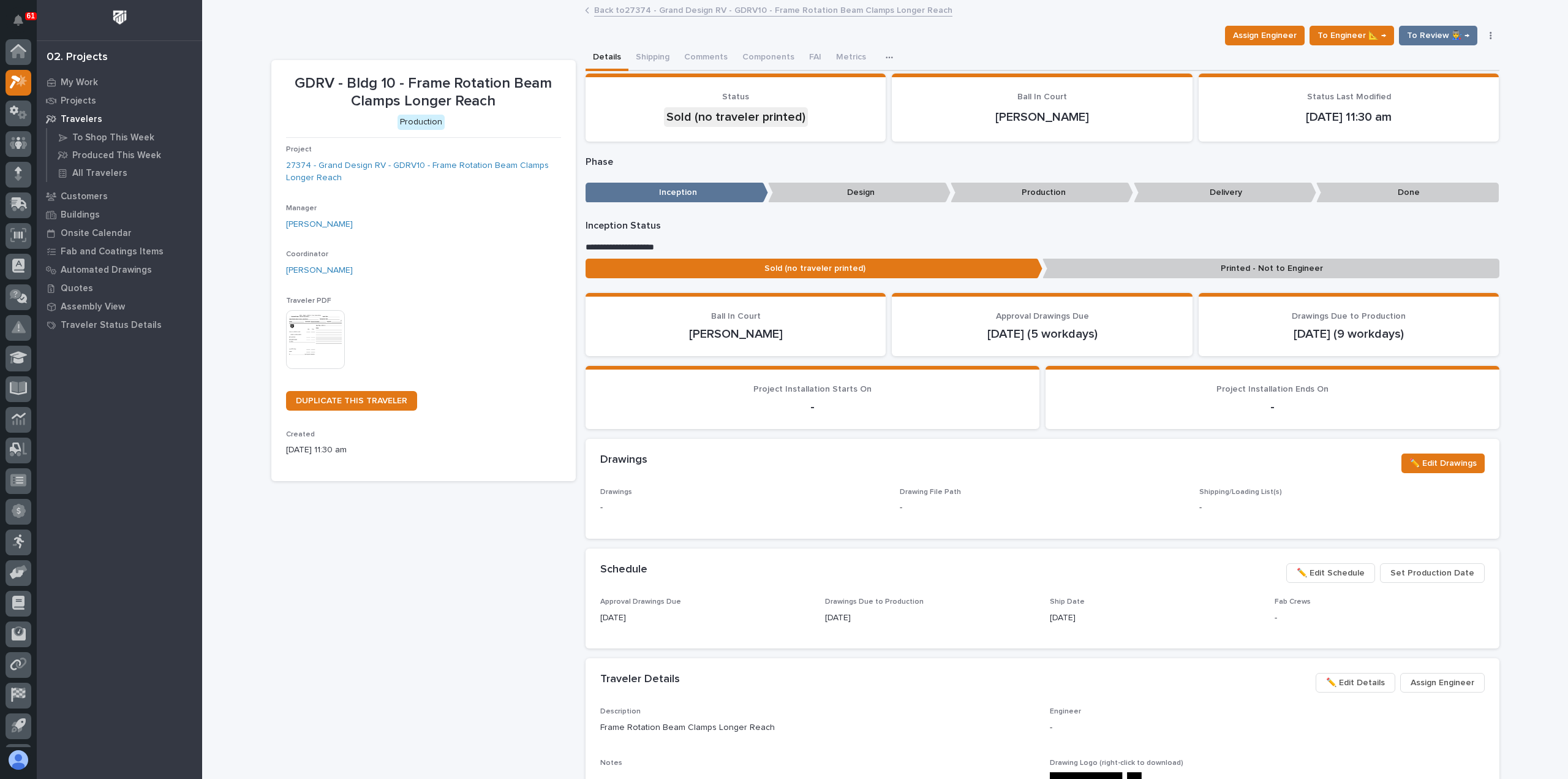
scroll to position [27, 0]
click at [644, 10] on link "Back to 27374 - Grand Design RV - GDRV10 - Frame Rotation Beam Clamps Longer Re…" at bounding box center [773, 9] width 358 height 14
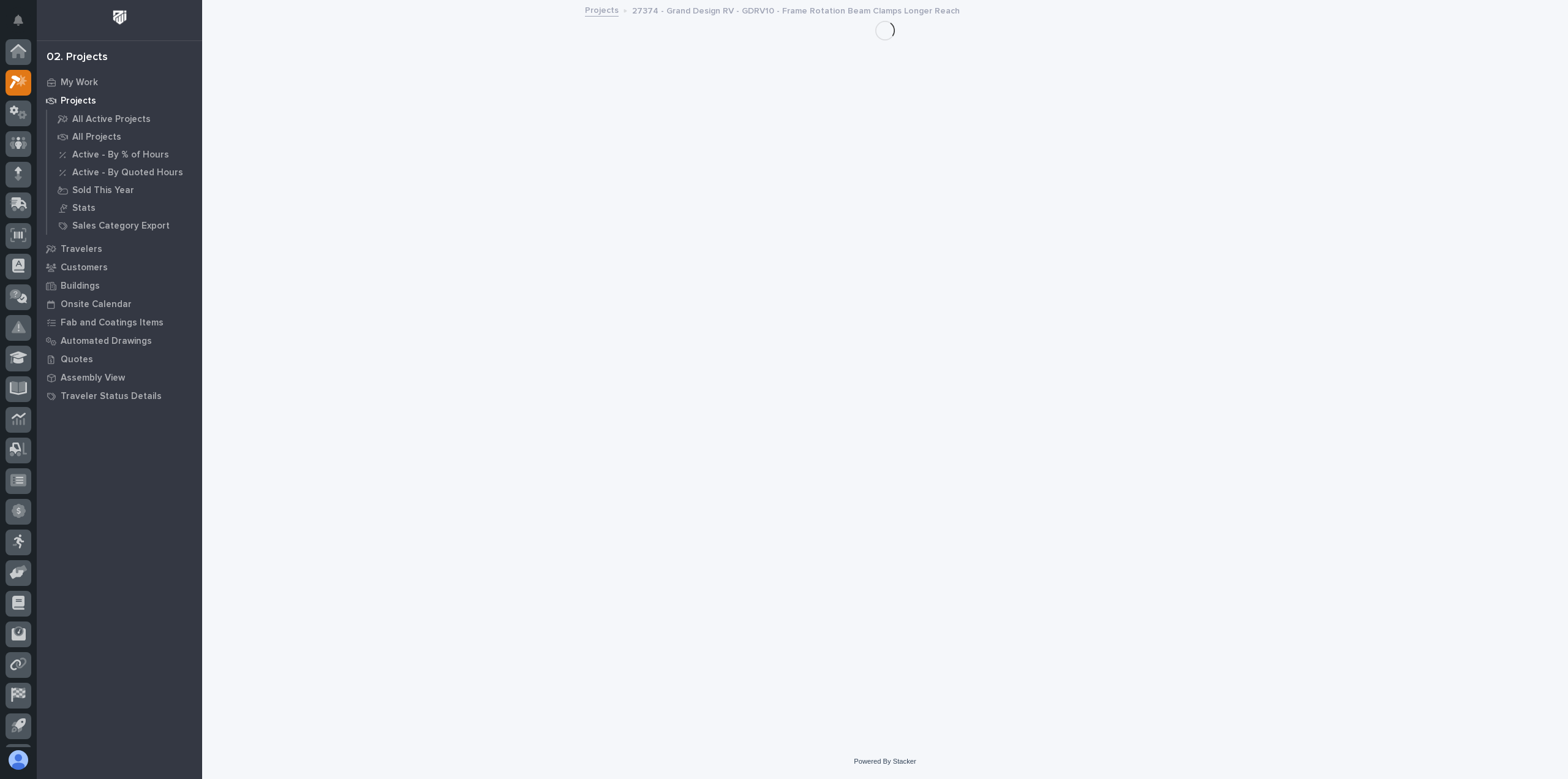
scroll to position [27, 0]
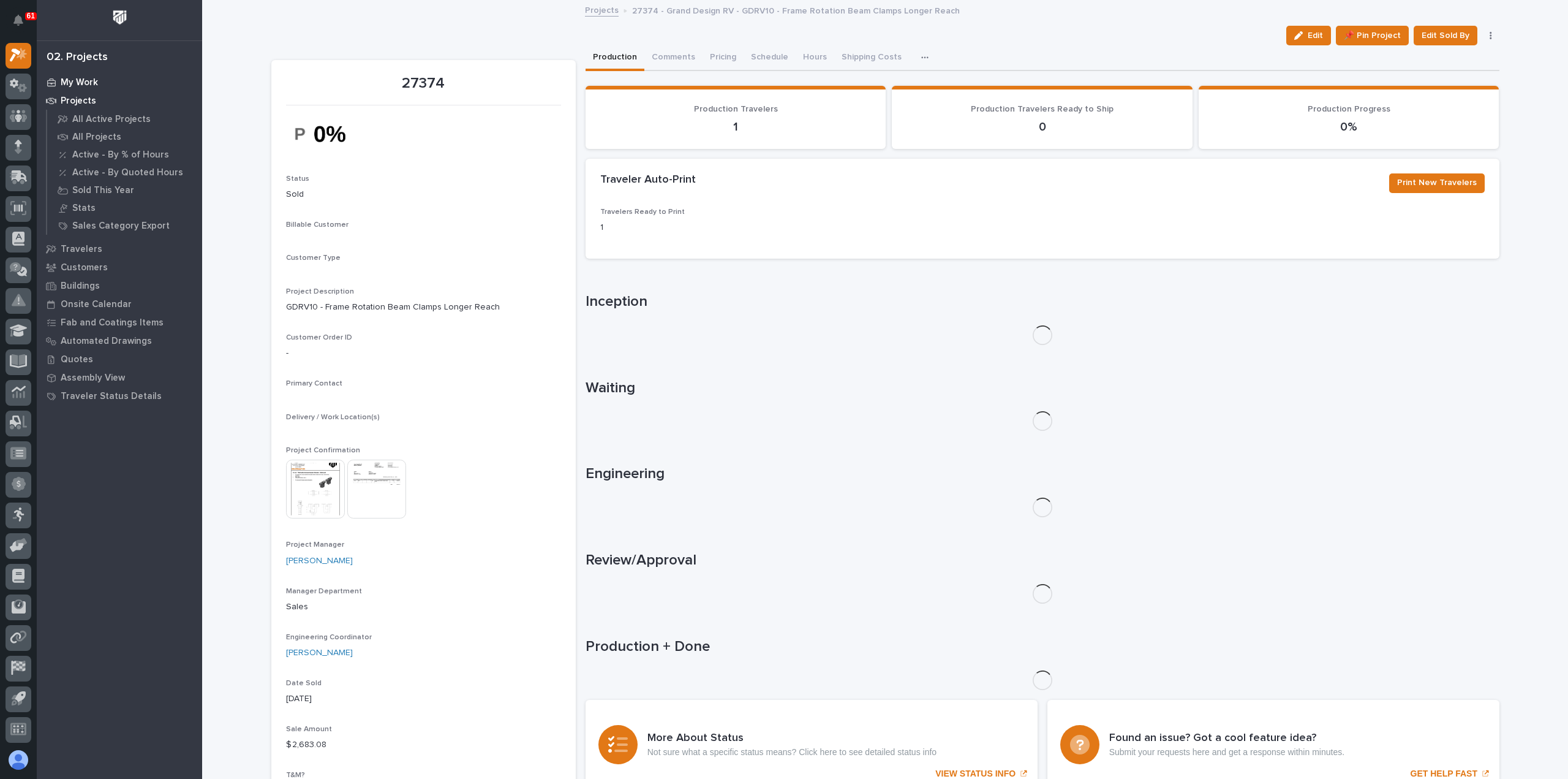
click at [66, 79] on p "My Work" at bounding box center [79, 82] width 38 height 11
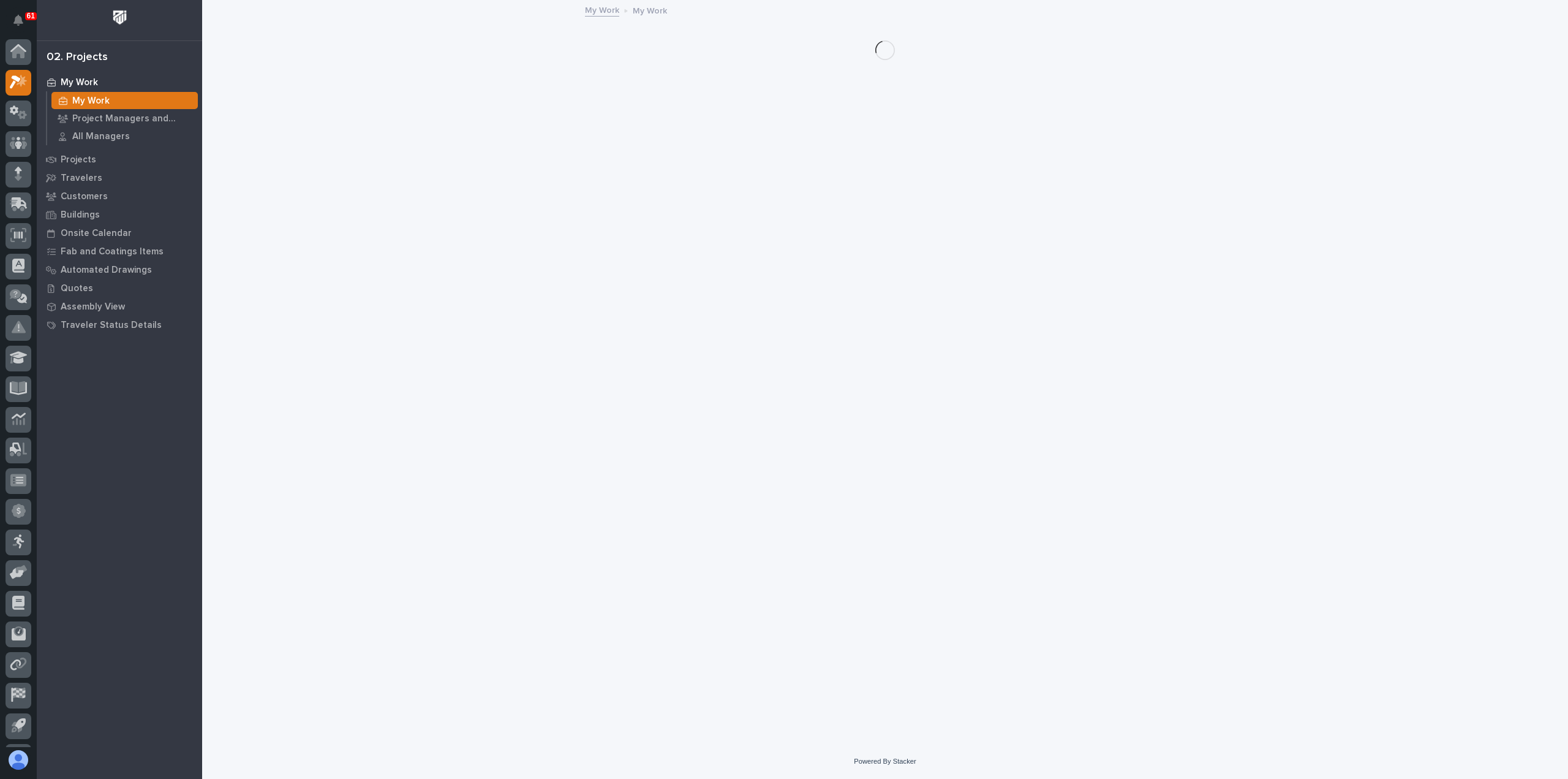
scroll to position [27, 0]
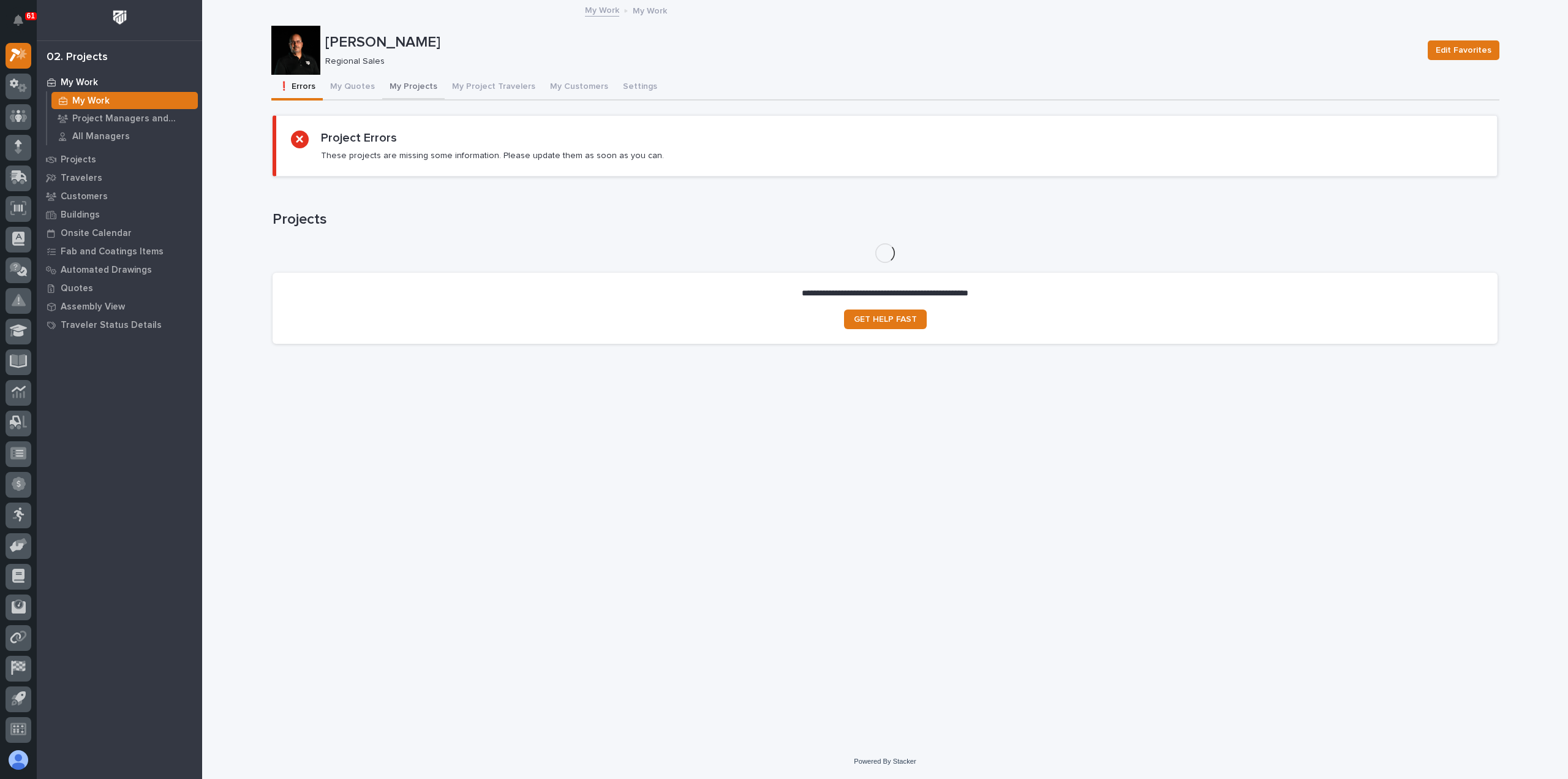
click at [405, 88] on button "My Projects" at bounding box center [413, 87] width 63 height 26
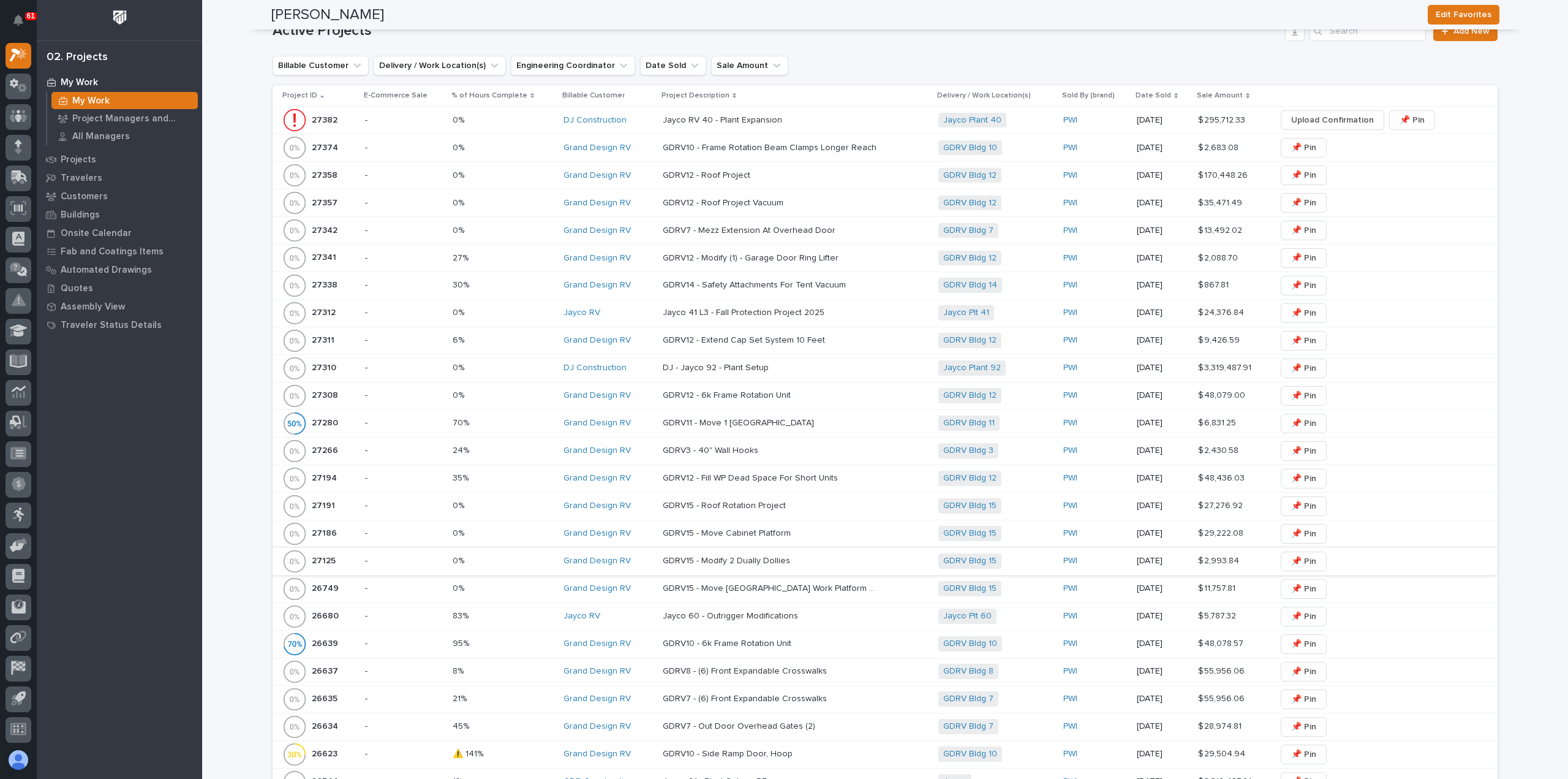
scroll to position [306, 0]
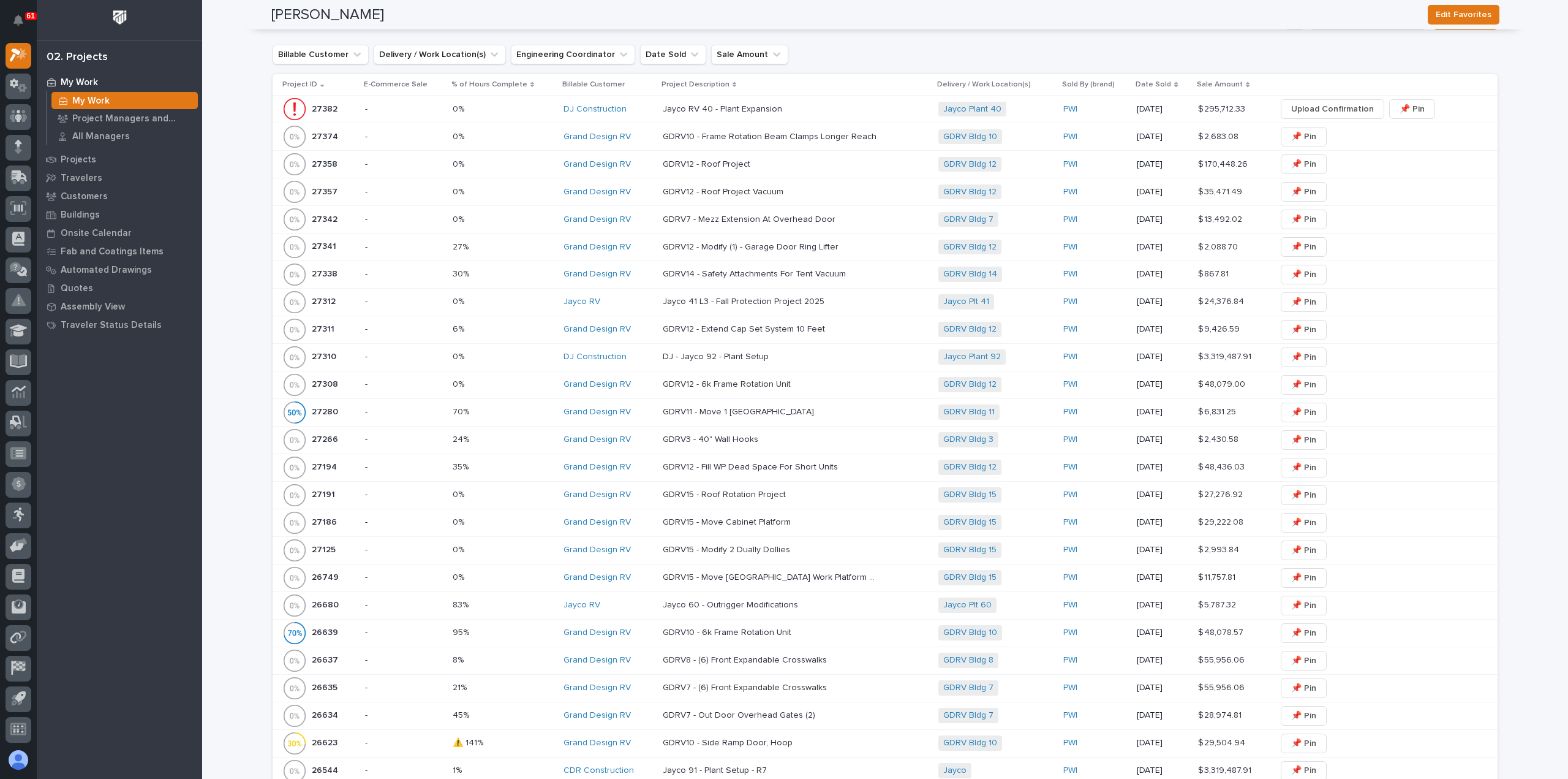
click at [742, 465] on p "GDRV12 - Fill WP Dead Space For Short Units" at bounding box center [752, 466] width 178 height 13
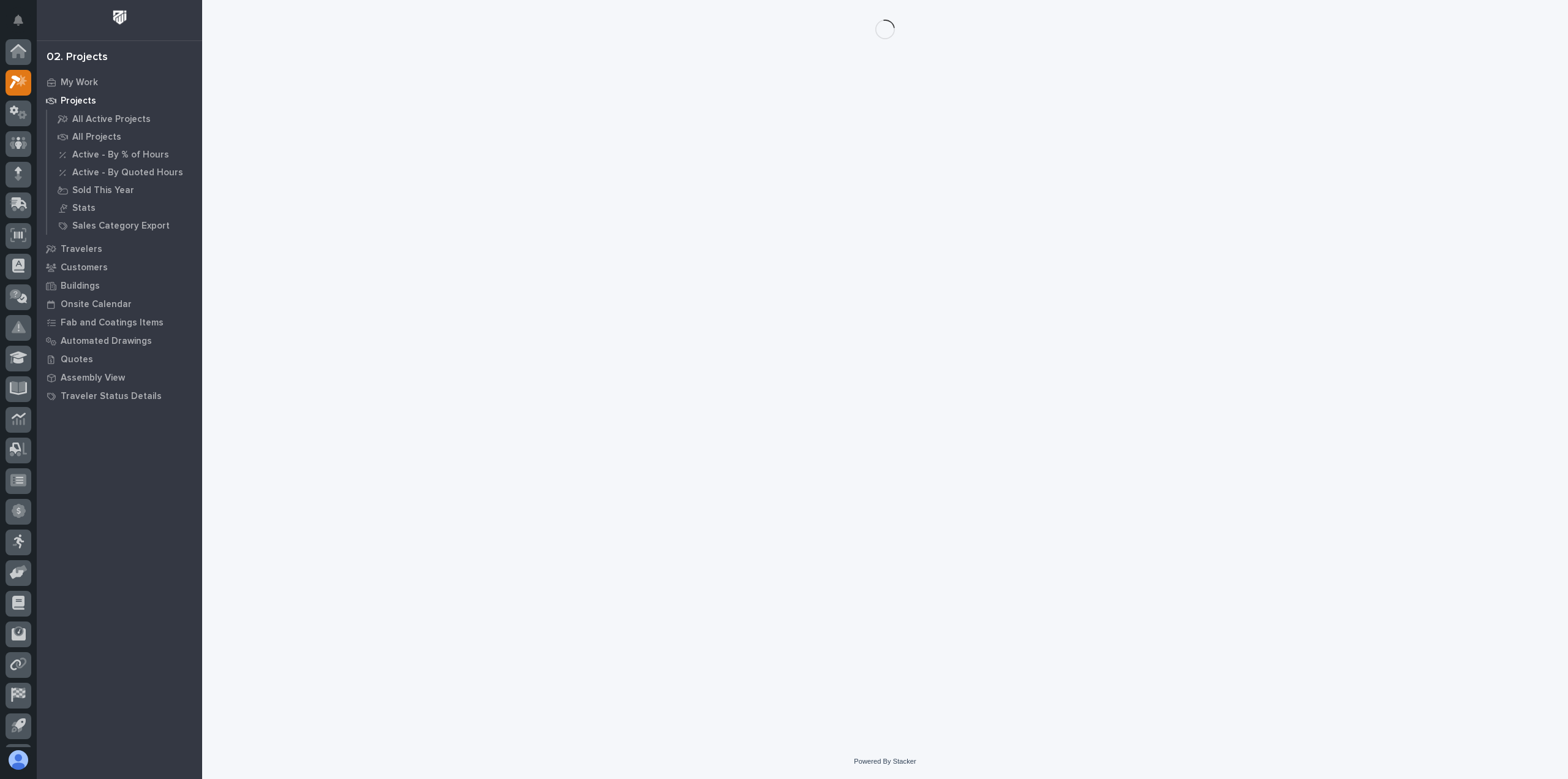
scroll to position [27, 0]
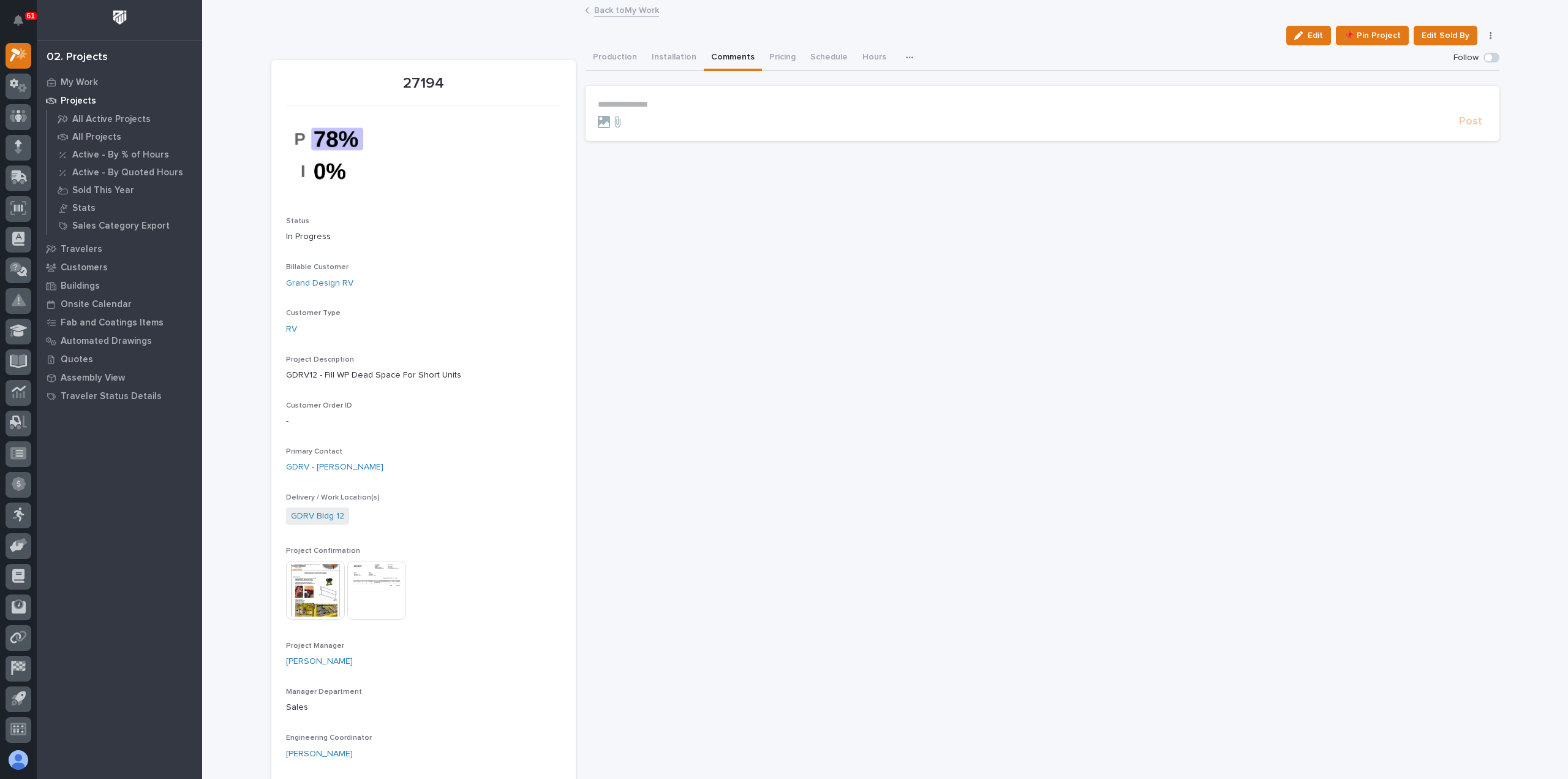
click at [718, 52] on button "Comments" at bounding box center [733, 58] width 58 height 26
click at [648, 100] on p "**********" at bounding box center [1042, 105] width 889 height 11
drag, startPoint x: 798, startPoint y: 98, endPoint x: 798, endPoint y: 103, distance: 5.0
click at [798, 102] on section "**********" at bounding box center [1042, 116] width 914 height 61
click at [800, 103] on p "**********" at bounding box center [1042, 105] width 889 height 13
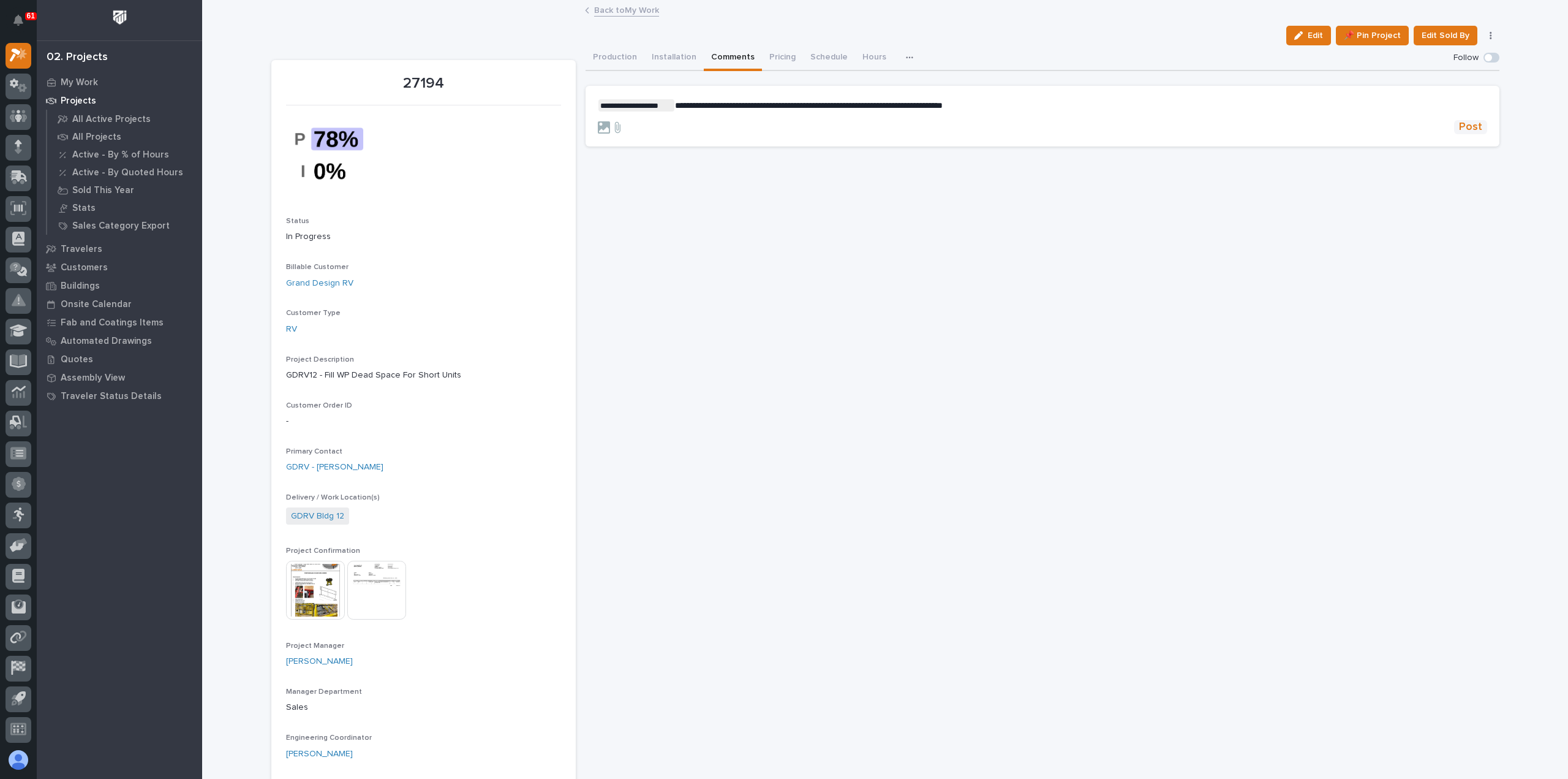
click at [1463, 127] on span "Post" at bounding box center [1470, 127] width 23 height 14
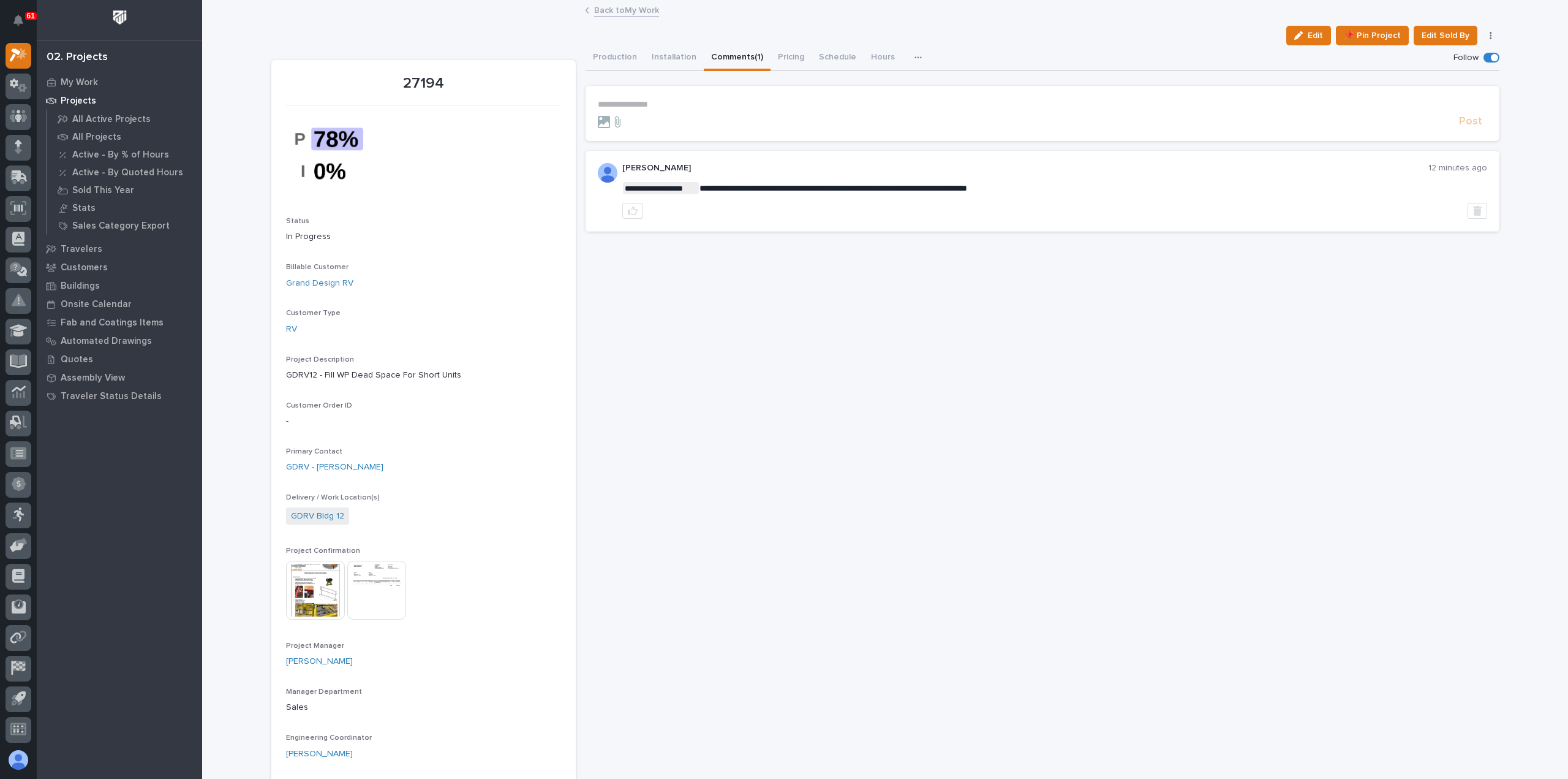
click at [617, 9] on link "Back to My Work" at bounding box center [627, 9] width 65 height 14
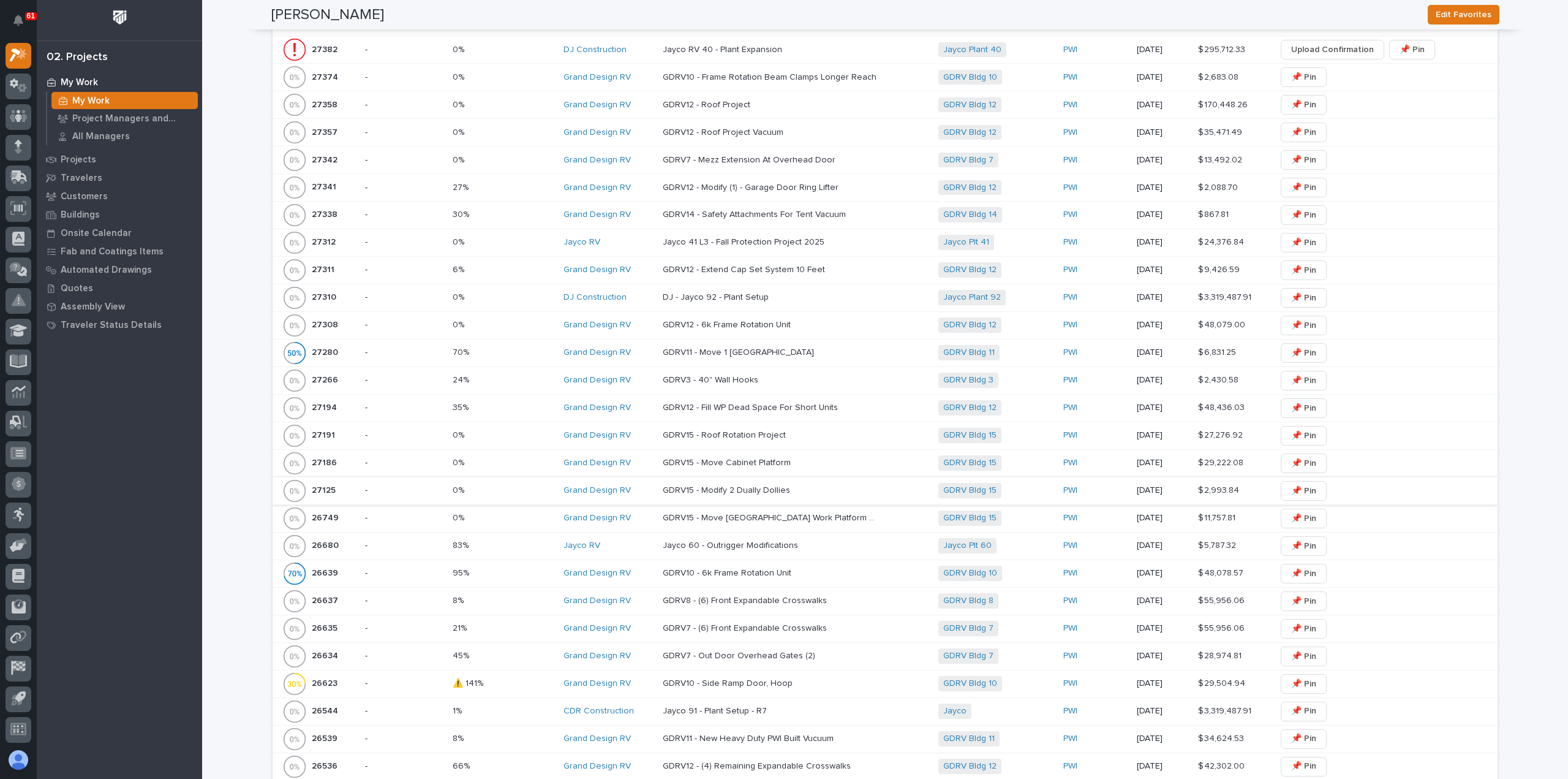
scroll to position [368, 0]
click at [714, 403] on p "GDRV12 - Fill WP Dead Space For Short Units" at bounding box center [752, 405] width 178 height 13
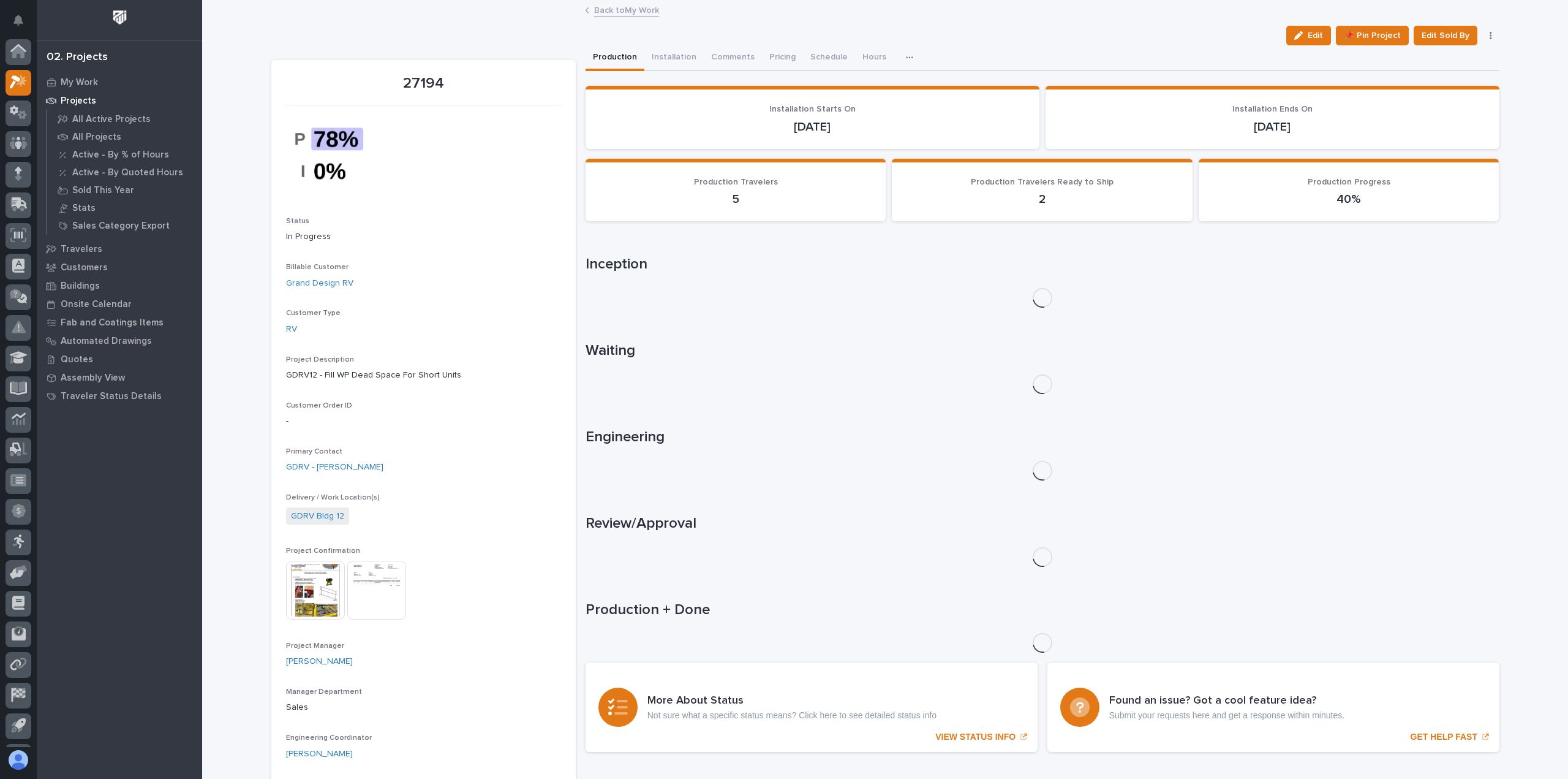
scroll to position [27, 0]
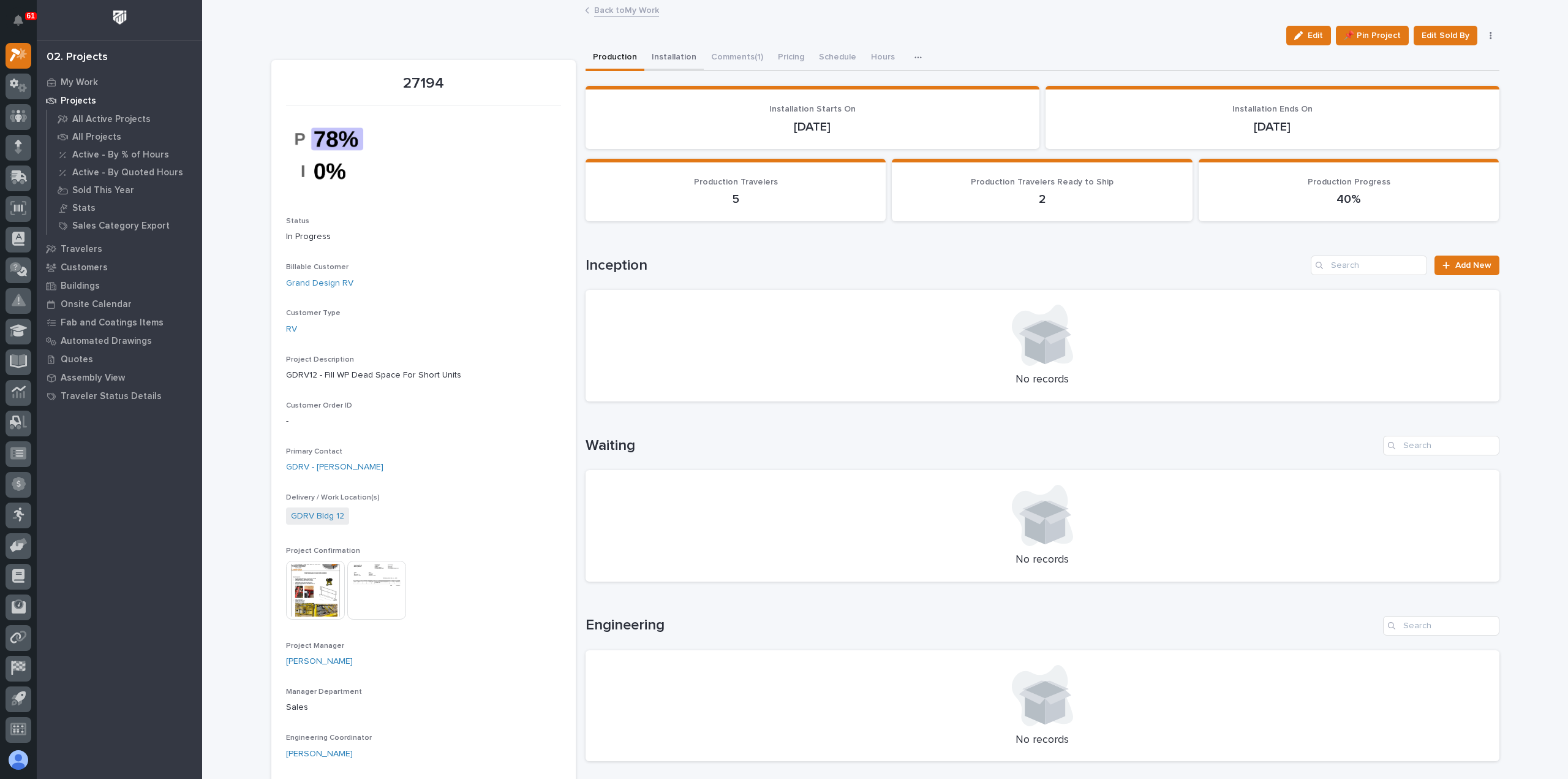
click at [674, 54] on button "Installation" at bounding box center [674, 58] width 59 height 26
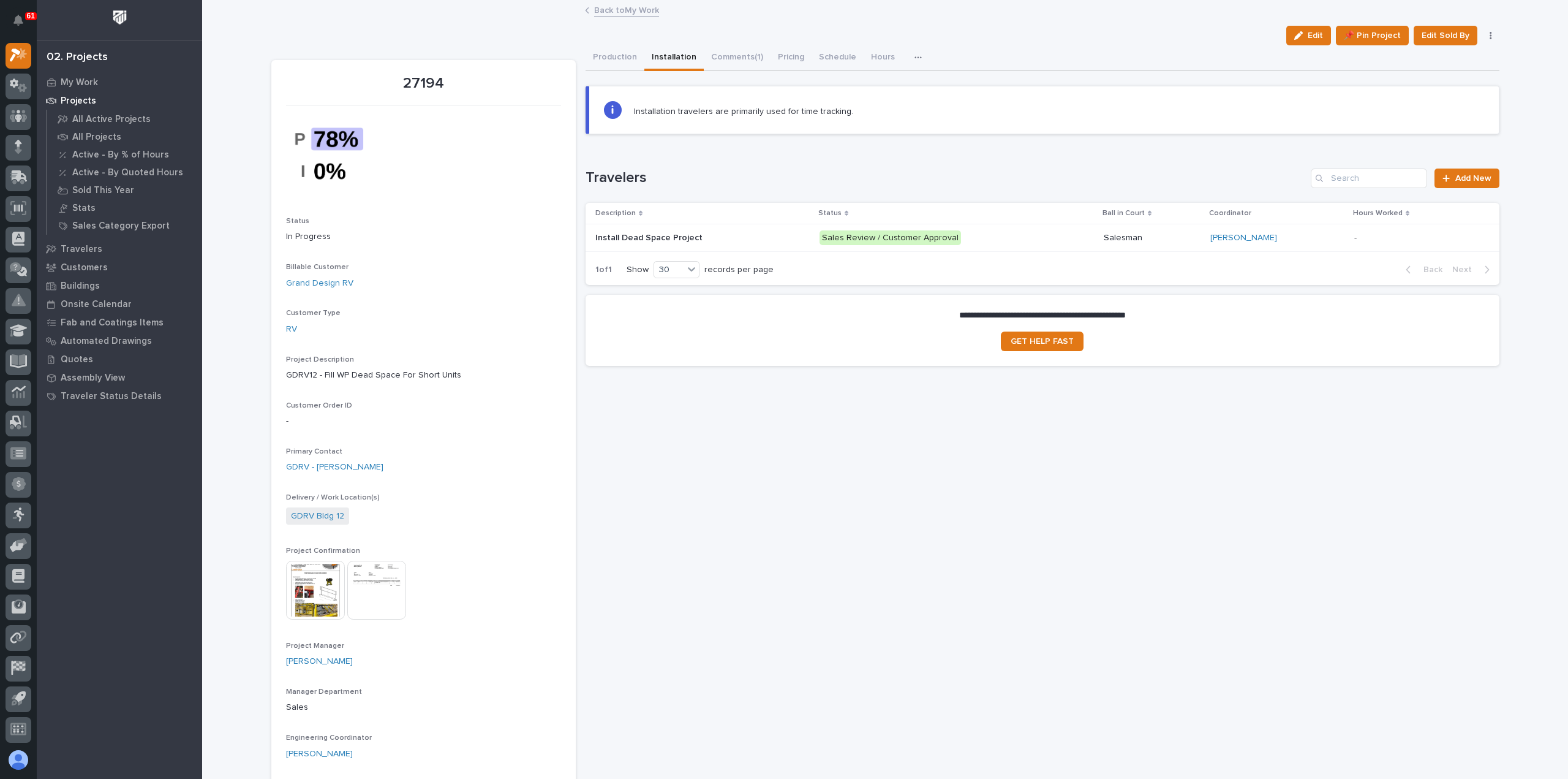
click at [762, 237] on p at bounding box center [702, 238] width 214 height 11
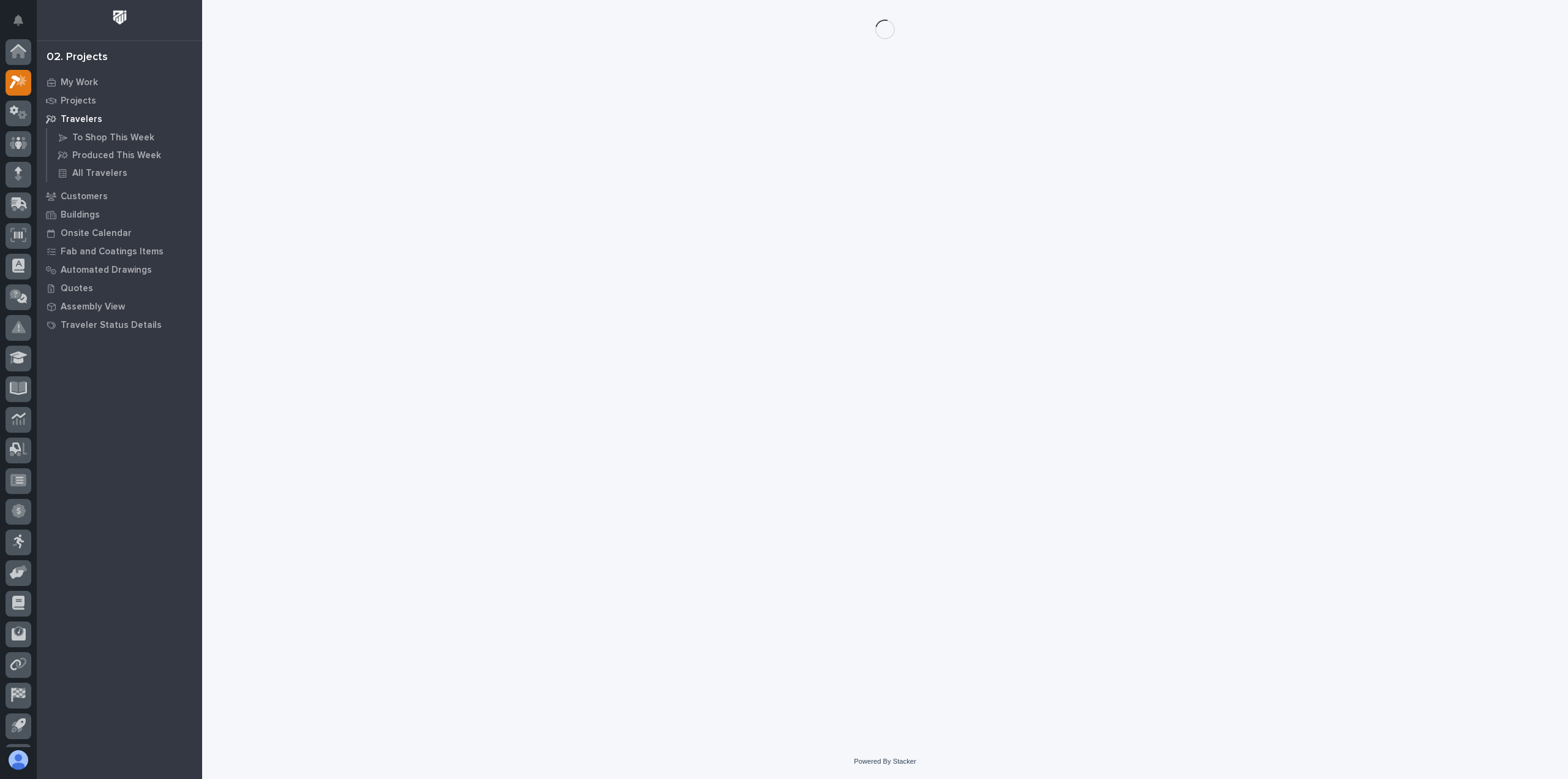
scroll to position [27, 0]
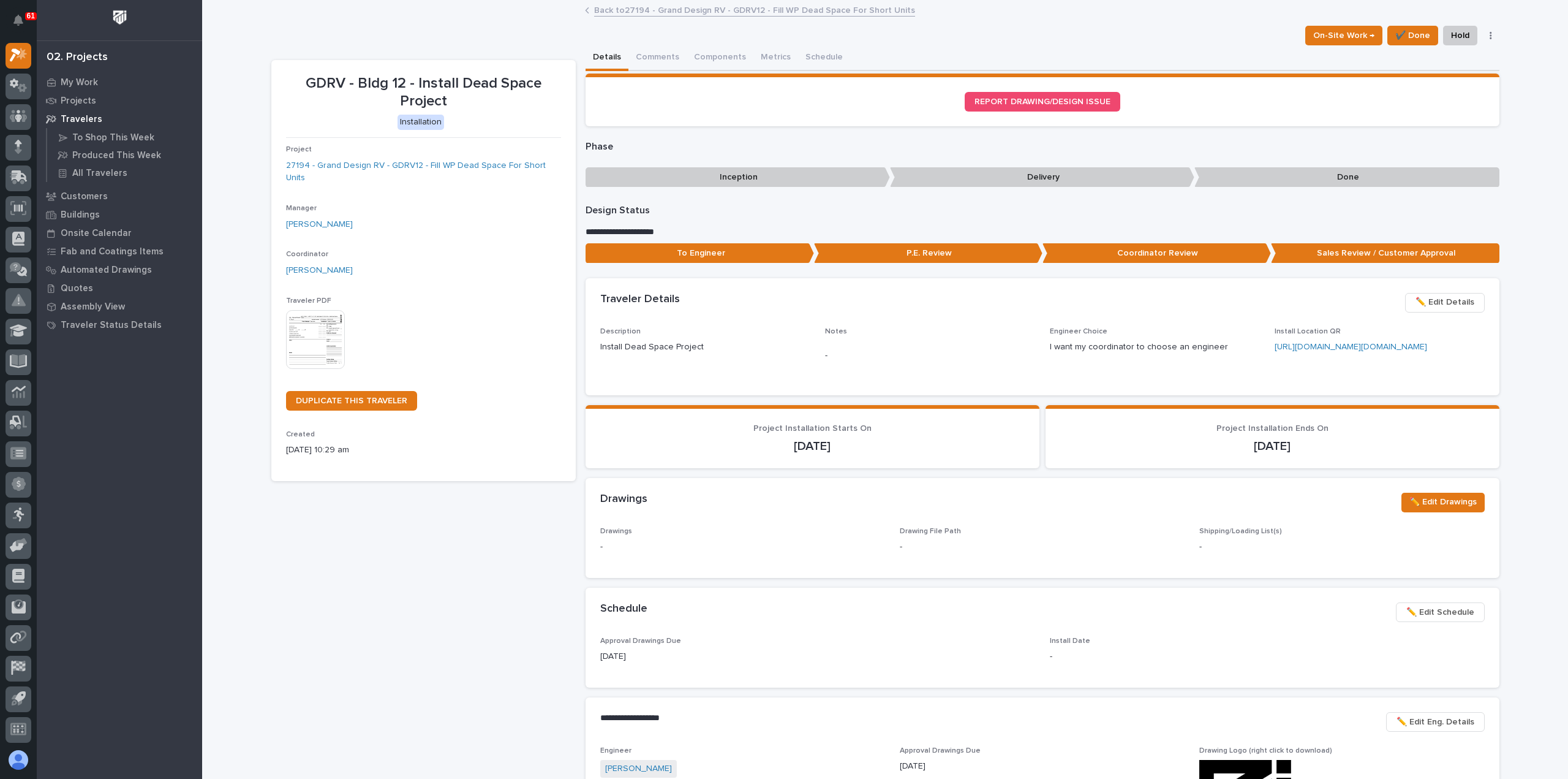
click at [303, 320] on img at bounding box center [315, 339] width 59 height 59
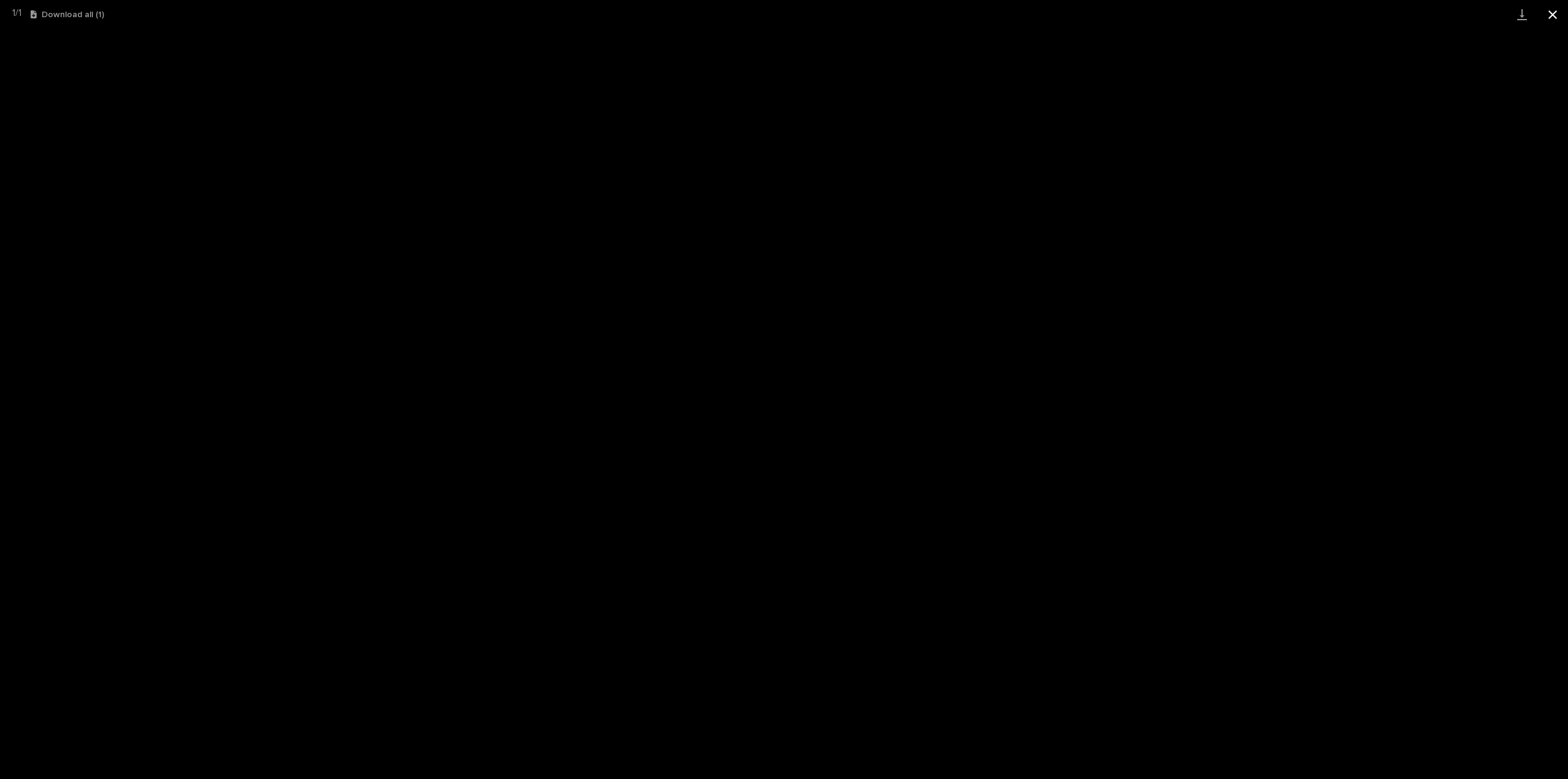
click at [1551, 13] on button "Close gallery" at bounding box center [1553, 14] width 30 height 29
